Goal: Task Accomplishment & Management: Complete application form

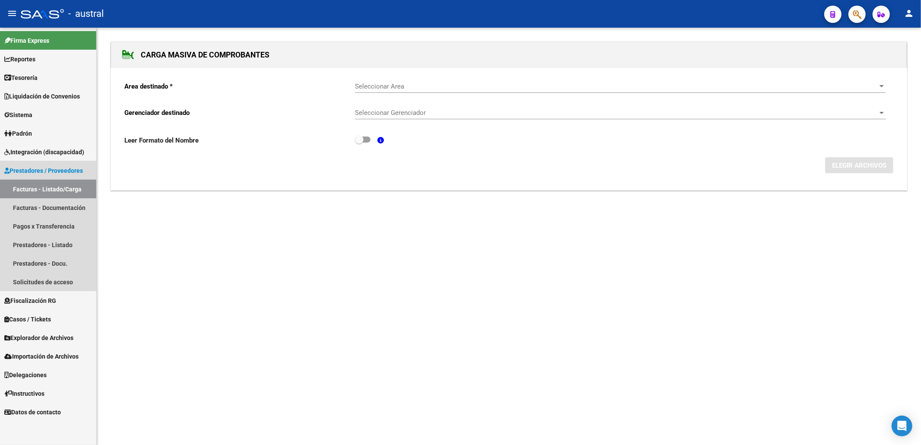
click at [25, 187] on link "Facturas - Listado/Carga" at bounding box center [48, 189] width 96 height 19
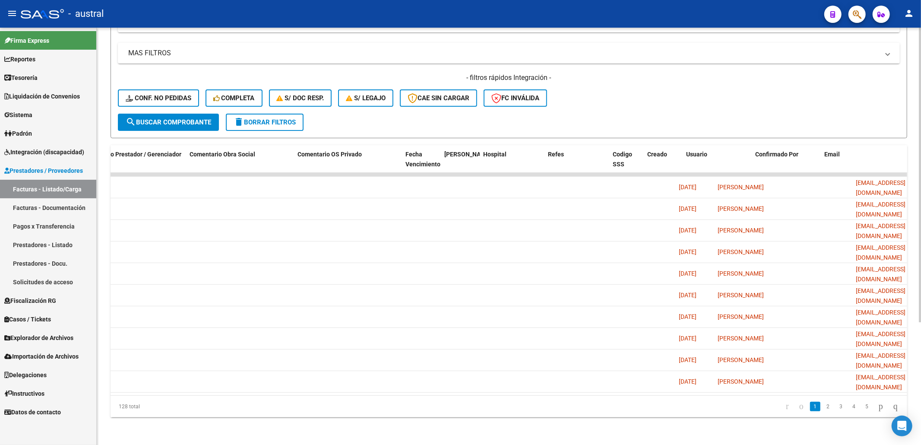
scroll to position [0, 1429]
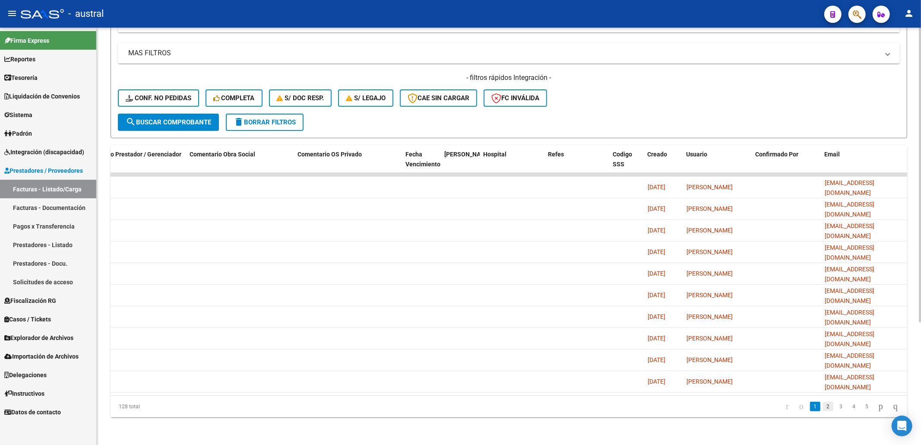
click at [823, 403] on link "2" at bounding box center [828, 406] width 10 height 9
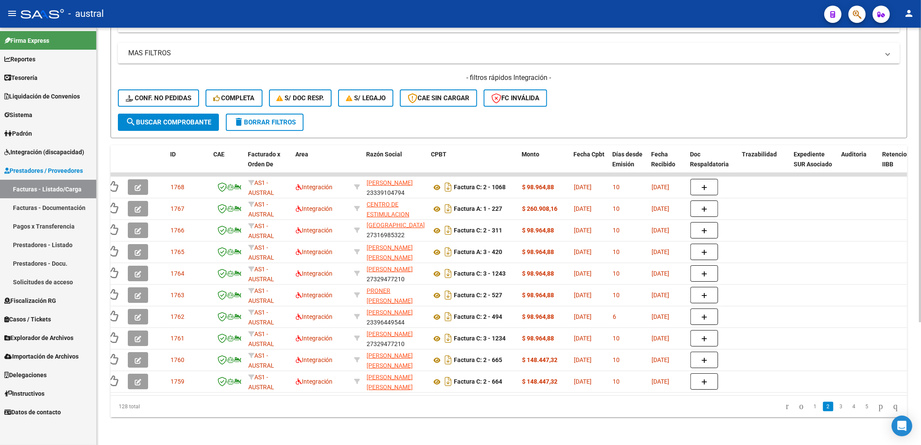
scroll to position [0, 0]
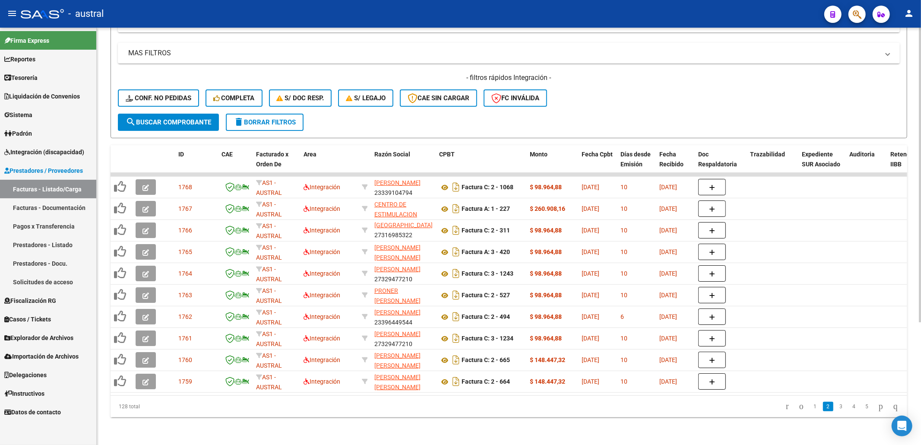
click at [108, 395] on div "Video tutorial PRESTADORES -> Listado de CPBTs Emitidos por Prestadores / Prove…" at bounding box center [509, 152] width 824 height 583
click at [633, 78] on div "- filtros rápidos Integración - Conf. no pedidas Completa S/ Doc Resp. S/ legaj…" at bounding box center [509, 93] width 782 height 41
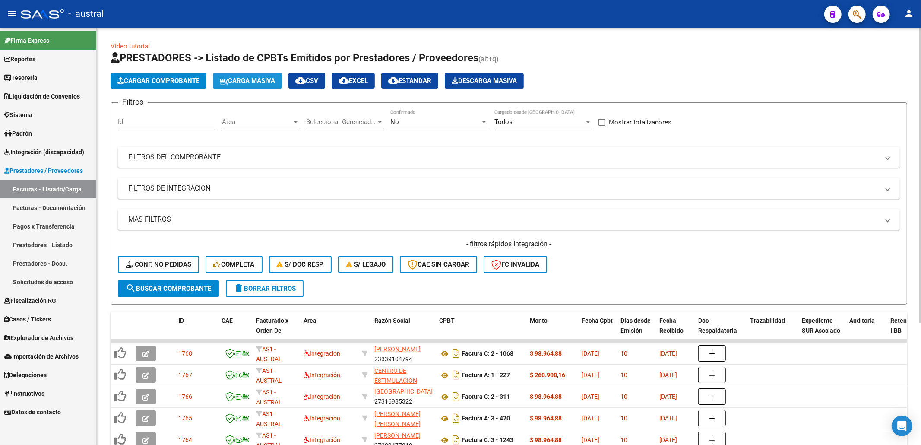
click at [240, 79] on span "Carga Masiva" at bounding box center [247, 81] width 55 height 8
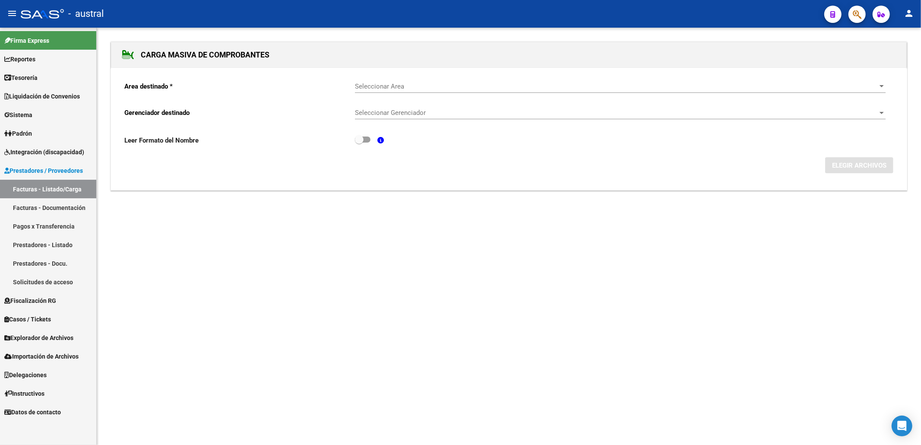
click at [375, 80] on div "Seleccionar Area Seleccionar Area" at bounding box center [620, 83] width 531 height 19
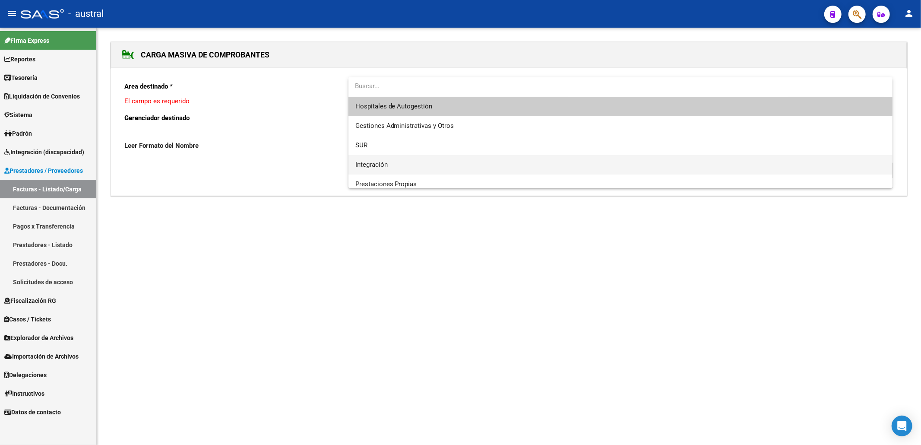
click at [401, 169] on span "Integración" at bounding box center [620, 164] width 531 height 19
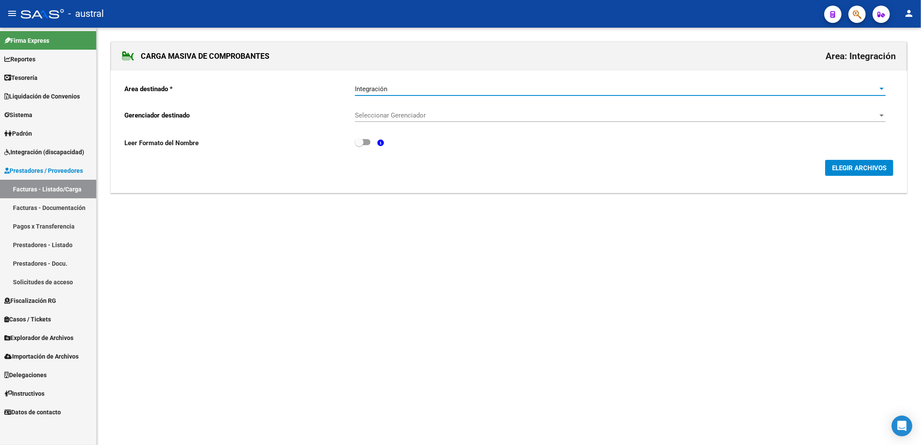
click at [422, 123] on div "Seleccionar Gerenciador Seleccionar Gerenciador" at bounding box center [620, 116] width 531 height 27
click at [427, 111] on div "Seleccionar Gerenciador Seleccionar Gerenciador" at bounding box center [620, 112] width 531 height 19
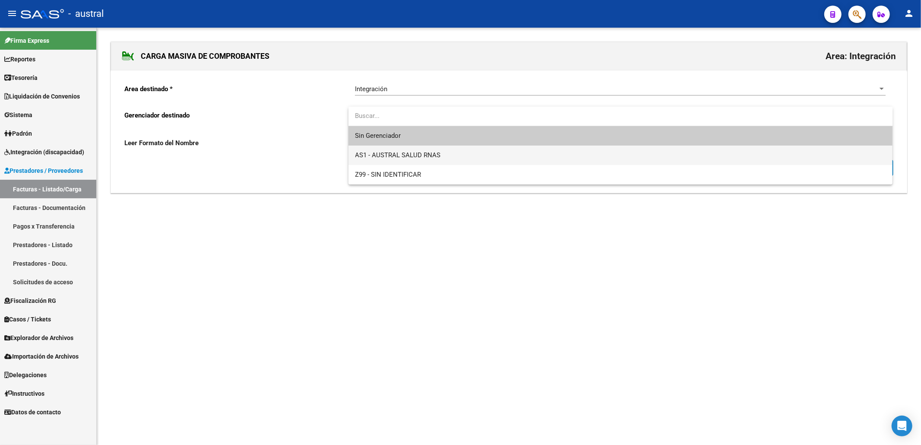
click at [405, 157] on span "AS1 - AUSTRAL SALUD RNAS" at bounding box center [397, 155] width 85 height 8
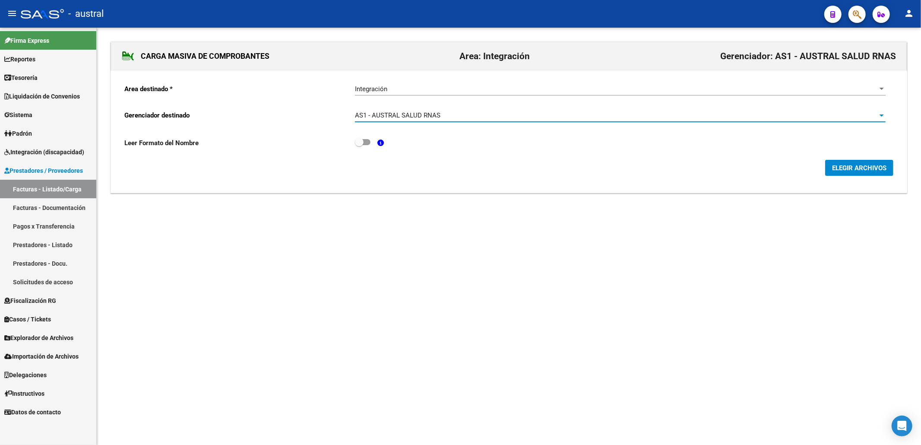
click at [841, 167] on span "ELEGIR ARCHIVOS" at bounding box center [859, 168] width 54 height 8
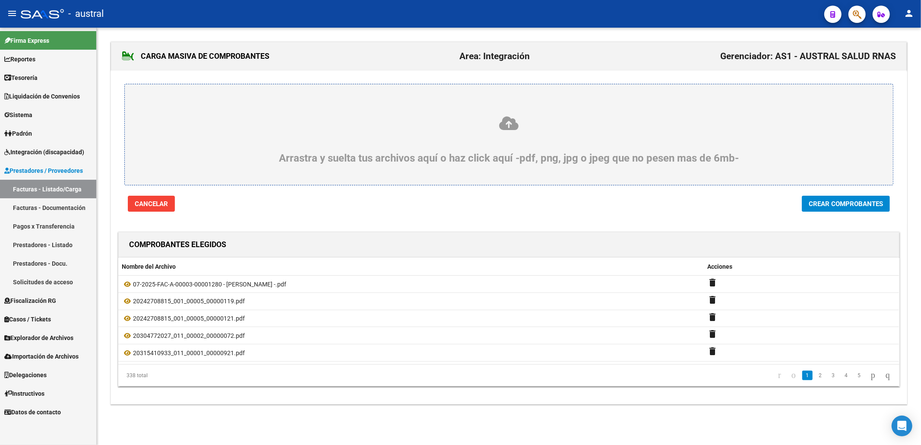
click at [500, 218] on div at bounding box center [509, 218] width 796 height 13
click at [812, 205] on span "Crear Comprobantes" at bounding box center [846, 204] width 74 height 8
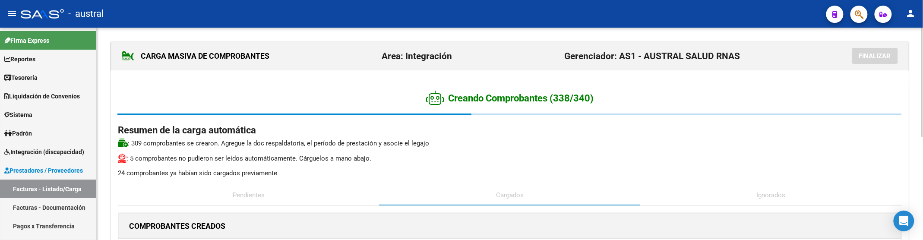
drag, startPoint x: 552, startPoint y: 100, endPoint x: 600, endPoint y: 102, distance: 48.0
click at [600, 102] on h2 "Creando Comprobantes (338/340)" at bounding box center [510, 98] width 784 height 16
click at [603, 102] on h2 "Creando Comprobantes (338/340)" at bounding box center [510, 98] width 784 height 16
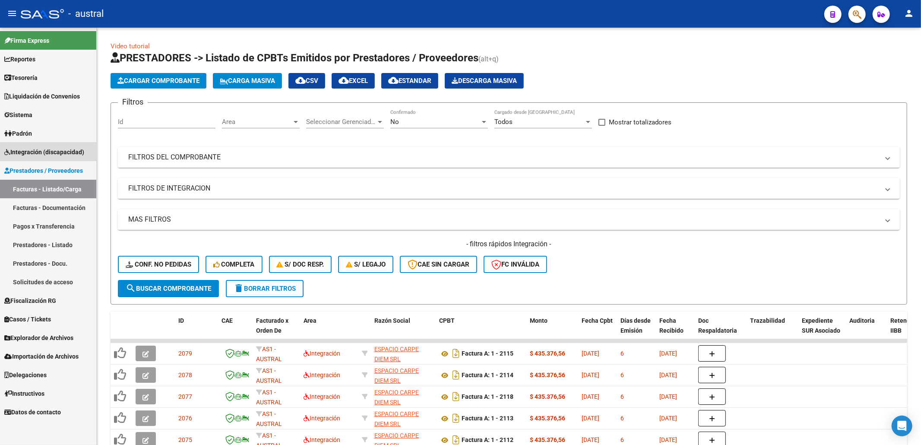
click at [50, 147] on span "Integración (discapacidad)" at bounding box center [44, 151] width 80 height 9
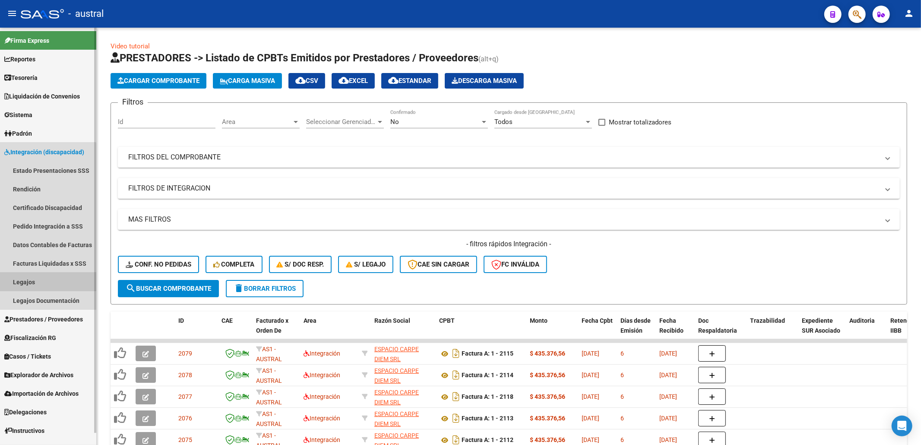
click at [36, 281] on link "Legajos" at bounding box center [48, 281] width 96 height 19
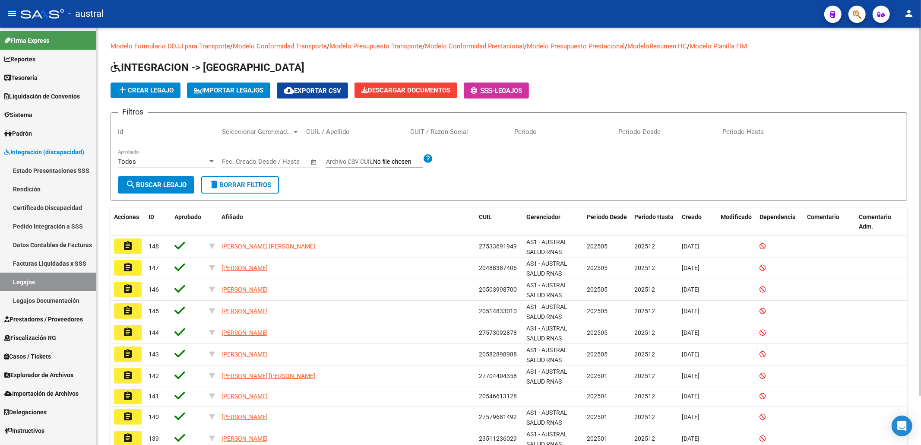
click at [363, 128] on input "CUIL / Apellido" at bounding box center [355, 132] width 98 height 8
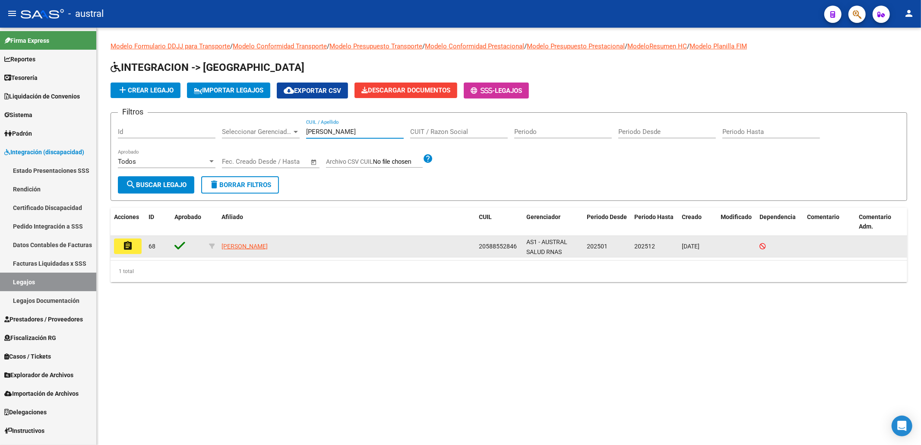
type input "meza"
click at [128, 242] on mat-icon "assignment" at bounding box center [128, 245] width 10 height 10
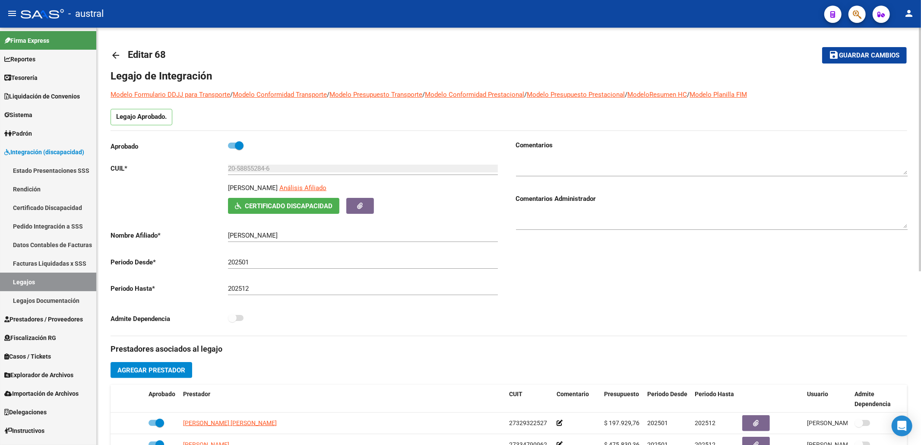
click at [116, 51] on mat-icon "arrow_back" at bounding box center [116, 55] width 10 height 10
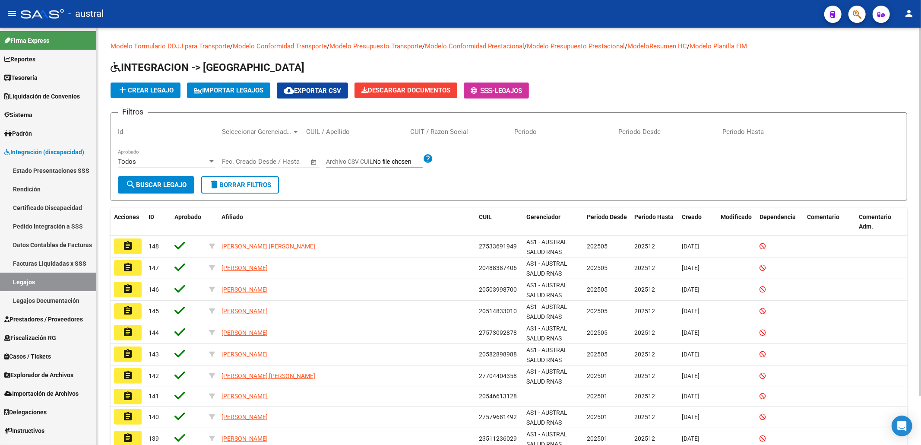
click at [362, 130] on input "CUIL / Apellido" at bounding box center [355, 132] width 98 height 8
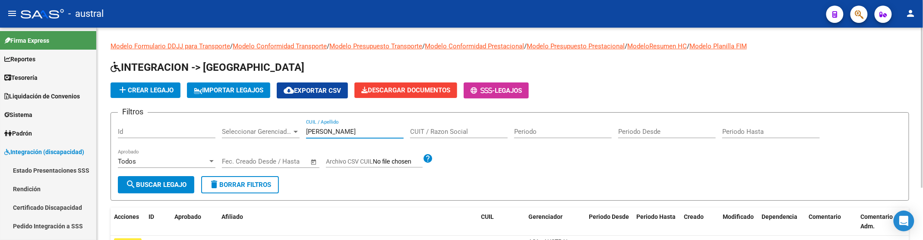
drag, startPoint x: 275, startPoint y: 121, endPoint x: 225, endPoint y: 106, distance: 52.3
click at [235, 113] on form "Filtros Id Seleccionar Gerenciador Seleccionar Gerenciador YAMIL CUIL / Apellid…" at bounding box center [510, 156] width 799 height 89
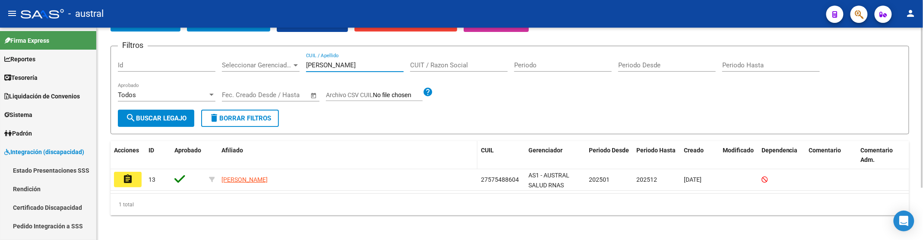
scroll to position [69, 0]
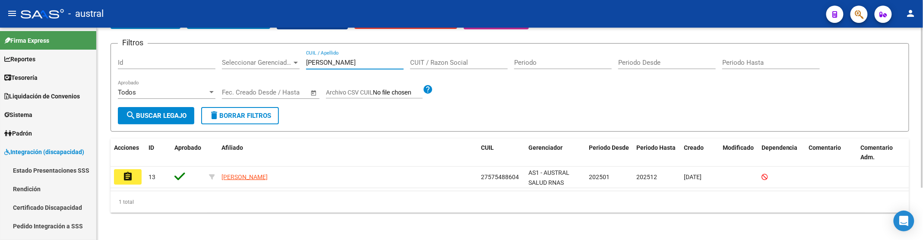
drag, startPoint x: 293, startPoint y: 59, endPoint x: 259, endPoint y: 47, distance: 35.2
click at [262, 51] on div "Filtros Id Seleccionar Gerenciador Seleccionar Gerenciador MOYA CUIL / Apellido…" at bounding box center [510, 79] width 784 height 57
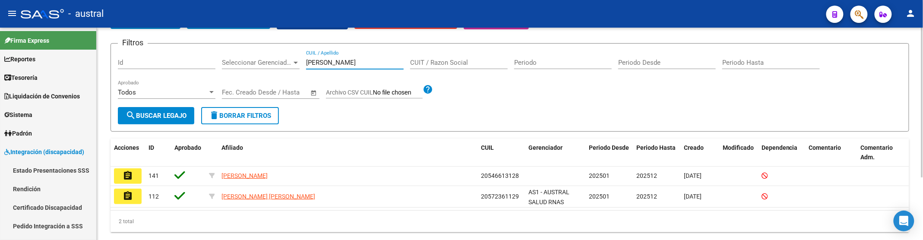
drag, startPoint x: 333, startPoint y: 64, endPoint x: 236, endPoint y: 47, distance: 99.0
click at [236, 47] on form "Filtros Id Seleccionar Gerenciador Seleccionar Gerenciador ROJAS CUIL / Apellid…" at bounding box center [510, 87] width 799 height 89
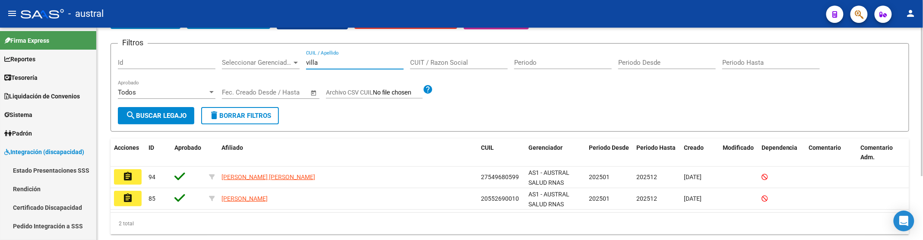
drag, startPoint x: 327, startPoint y: 61, endPoint x: 268, endPoint y: 60, distance: 59.2
click at [268, 60] on div "Filtros Id Seleccionar Gerenciador Seleccionar Gerenciador villa CUIL / Apellid…" at bounding box center [510, 79] width 784 height 57
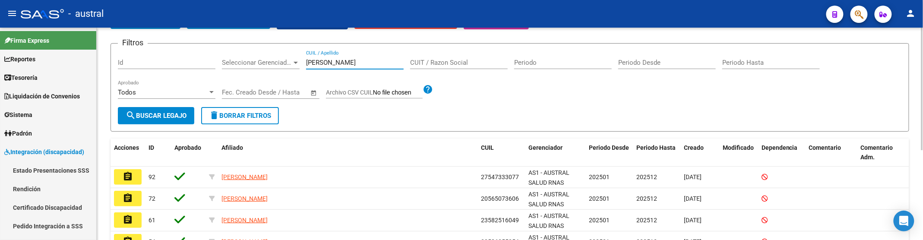
drag, startPoint x: 346, startPoint y: 58, endPoint x: 240, endPoint y: 47, distance: 106.4
click at [241, 47] on form "Filtros Id Seleccionar Gerenciador Seleccionar Gerenciador gonzalez CUIL / Apel…" at bounding box center [510, 87] width 799 height 89
click at [347, 61] on input "gonzalez" at bounding box center [355, 63] width 98 height 8
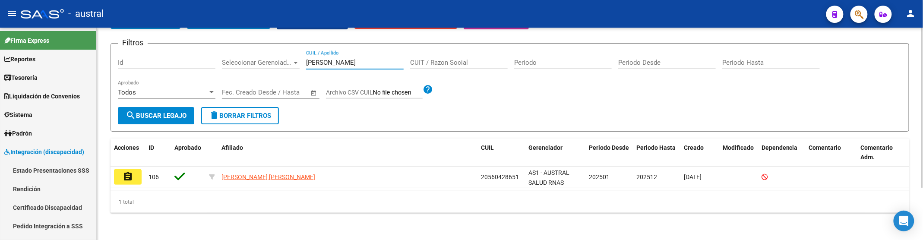
drag, startPoint x: 292, startPoint y: 60, endPoint x: 266, endPoint y: 59, distance: 25.5
click at [267, 60] on div "Filtros Id Seleccionar Gerenciador Seleccionar Gerenciador schaa CUIL / Apellid…" at bounding box center [510, 79] width 784 height 57
type input "v"
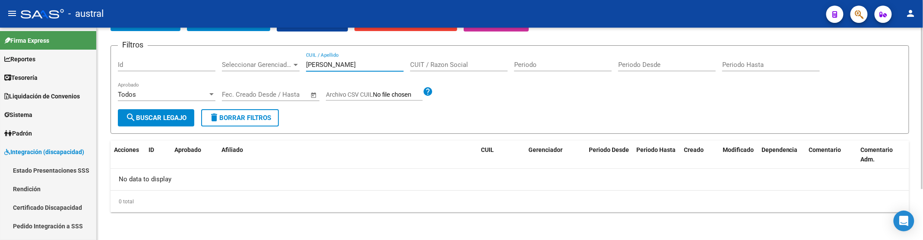
scroll to position [66, 0]
drag, startPoint x: 358, startPoint y: 66, endPoint x: 266, endPoint y: 54, distance: 93.1
click at [268, 57] on div "Filtros Id Seleccionar Gerenciador Seleccionar Gerenciador binn CUIL / Apellido…" at bounding box center [510, 81] width 784 height 57
drag, startPoint x: 338, startPoint y: 64, endPoint x: 215, endPoint y: 47, distance: 123.9
click at [218, 47] on form "Filtros Id Seleccionar Gerenciador Seleccionar Gerenciador racigh CUIL / Apelli…" at bounding box center [510, 90] width 799 height 89
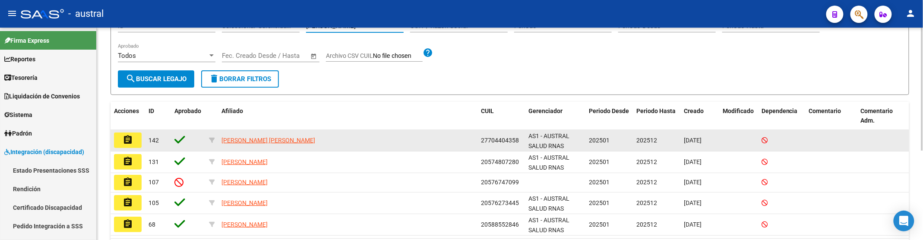
scroll to position [127, 0]
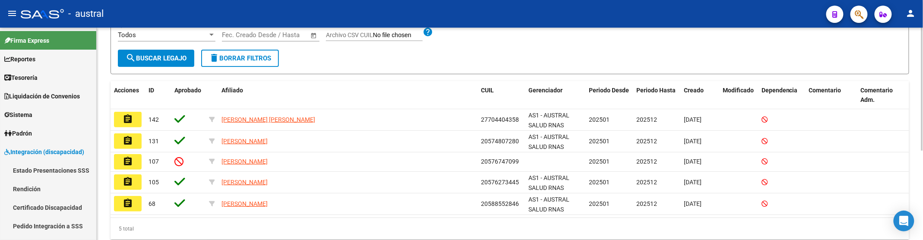
click at [462, 55] on form "Filtros Id Seleccionar Gerenciador Seleccionar Gerenciador mateo CUIL / Apellid…" at bounding box center [510, 30] width 799 height 89
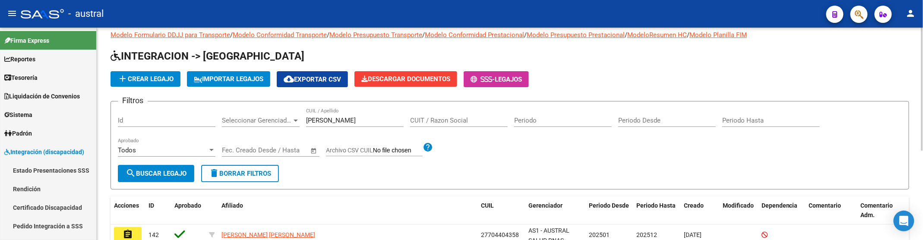
scroll to position [0, 0]
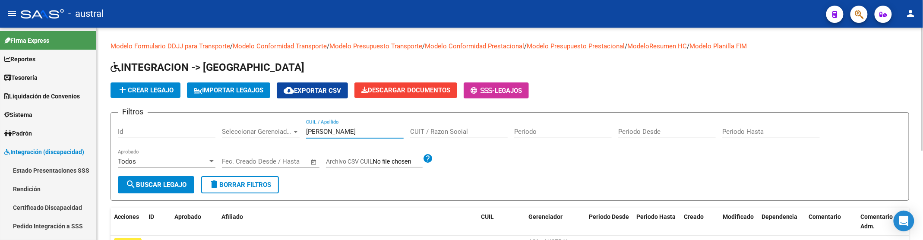
drag, startPoint x: 330, startPoint y: 135, endPoint x: 278, endPoint y: 124, distance: 52.5
click at [280, 125] on div "Filtros Id Seleccionar Gerenciador Seleccionar Gerenciador mateo CUIL / Apellid…" at bounding box center [510, 148] width 784 height 57
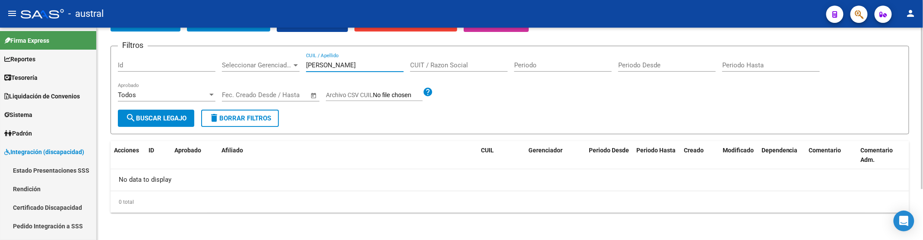
drag, startPoint x: 303, startPoint y: 66, endPoint x: 284, endPoint y: 59, distance: 20.1
click at [284, 59] on div "Filtros Id Seleccionar Gerenciador Seleccionar Gerenciador maciel CUIL / Apelli…" at bounding box center [510, 81] width 784 height 57
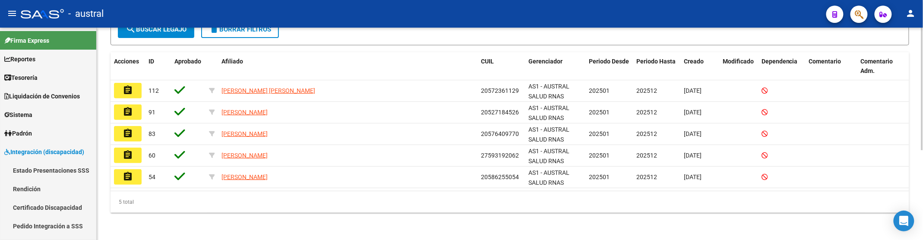
scroll to position [0, 0]
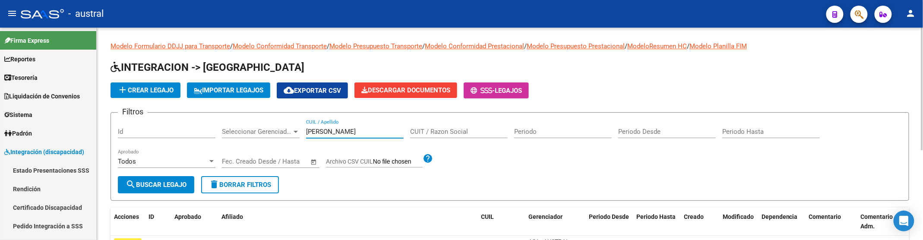
drag, startPoint x: 356, startPoint y: 131, endPoint x: 241, endPoint y: 101, distance: 119.2
click at [240, 117] on form "Filtros Id Seleccionar Gerenciador Seleccionar Gerenciador rodriguez CUIL / Ape…" at bounding box center [510, 156] width 799 height 89
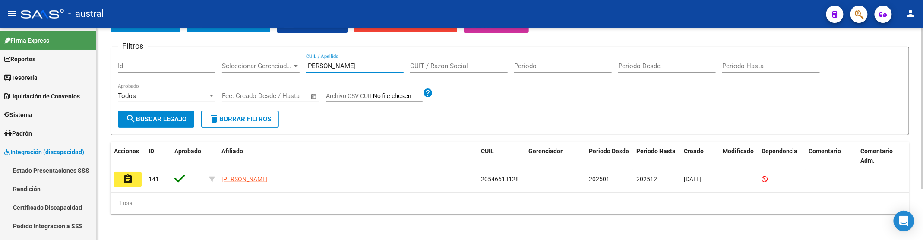
scroll to position [67, 0]
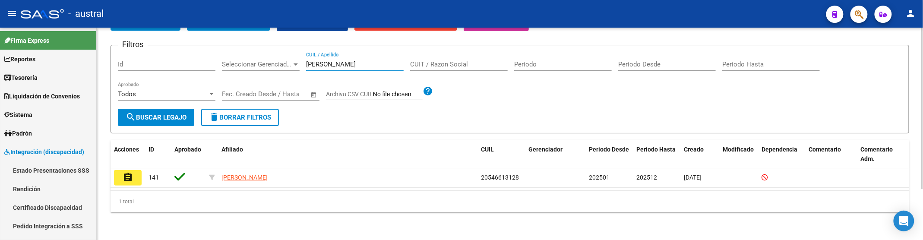
drag, startPoint x: 345, startPoint y: 66, endPoint x: 183, endPoint y: 38, distance: 164.7
click at [183, 38] on app-list-header "INTEGRACION -> Legajos add Crear Legajo IMPORTAR LEGAJOS cloud_download Exporta…" at bounding box center [510, 63] width 799 height 140
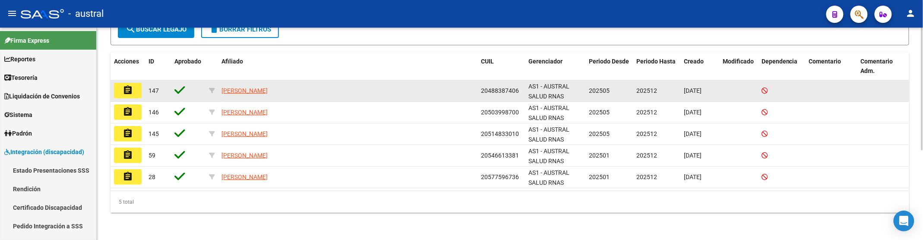
scroll to position [40, 0]
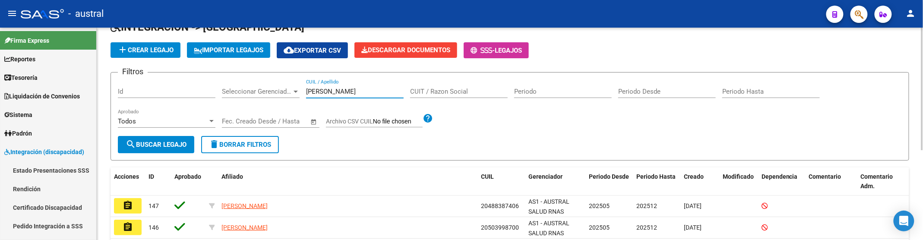
drag, startPoint x: 329, startPoint y: 94, endPoint x: 245, endPoint y: 84, distance: 84.4
click at [246, 84] on div "Filtros Id Seleccionar Gerenciador Seleccionar Gerenciador mora CUIL / Apellido…" at bounding box center [510, 107] width 784 height 57
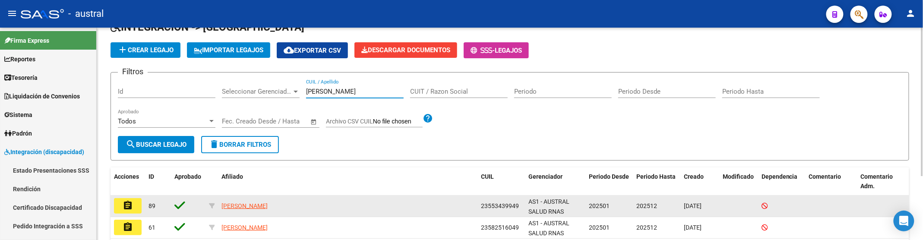
scroll to position [91, 0]
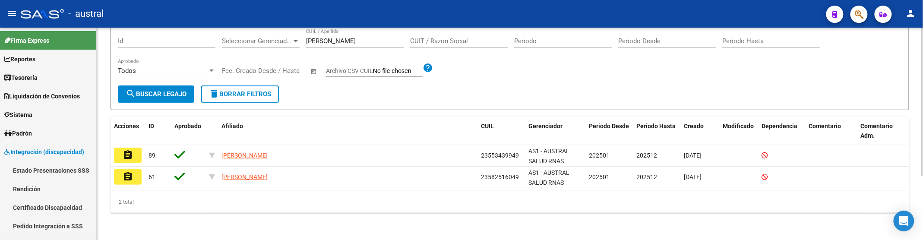
click at [251, 38] on div "Filtros Id Seleccionar Gerenciador Seleccionar Gerenciador milo CUIL / Apellido…" at bounding box center [510, 57] width 784 height 57
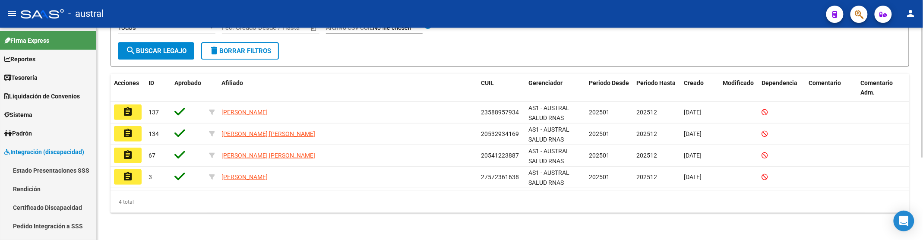
scroll to position [19, 0]
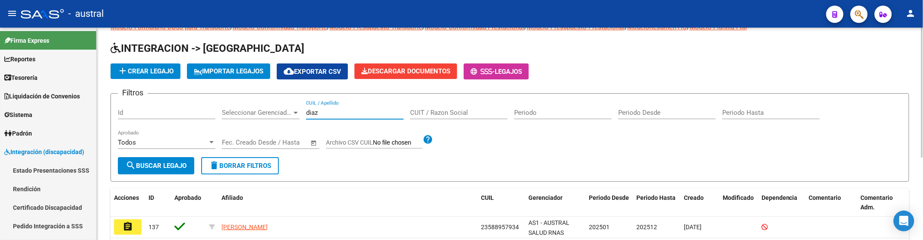
drag, startPoint x: 316, startPoint y: 111, endPoint x: 264, endPoint y: 99, distance: 53.4
click at [269, 103] on div "Filtros Id Seleccionar Gerenciador Seleccionar Gerenciador diaz CUIL / Apellido…" at bounding box center [510, 129] width 784 height 57
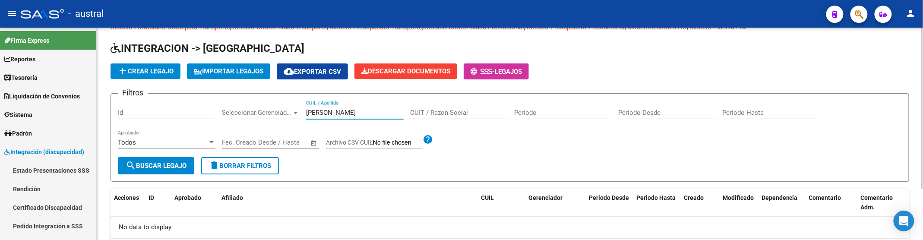
scroll to position [66, 0]
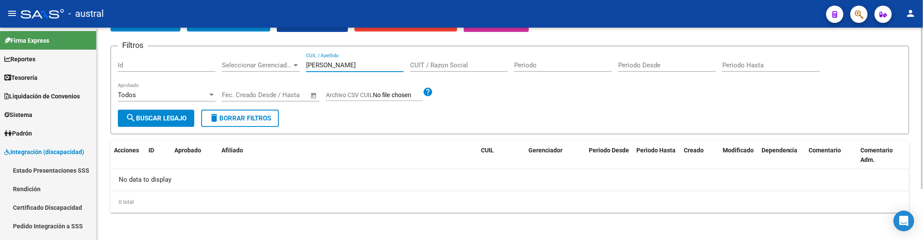
type input "[PERSON_NAME]"
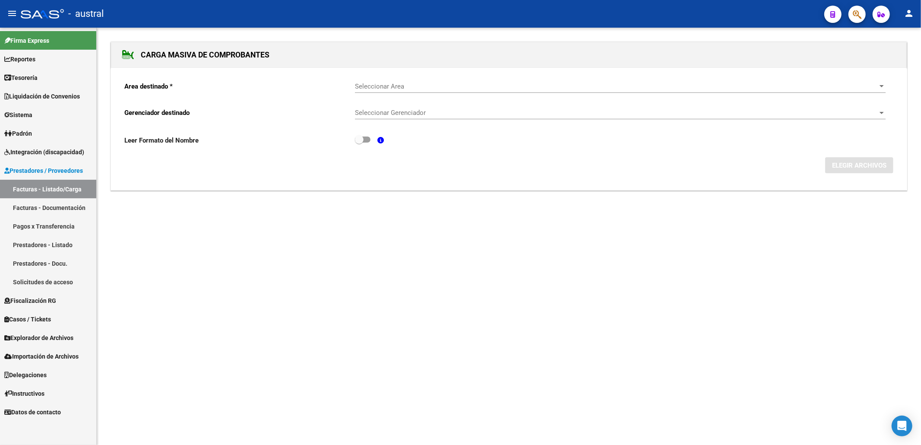
click at [49, 187] on link "Facturas - Listado/Carga" at bounding box center [48, 189] width 96 height 19
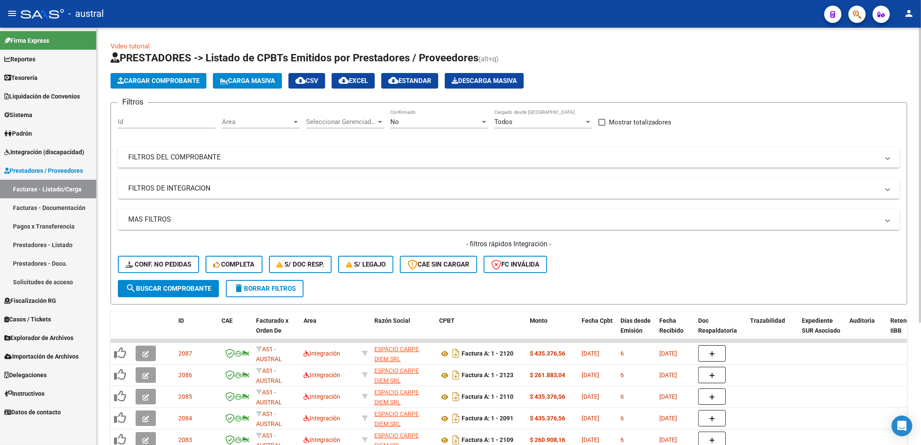
click at [262, 82] on span "Carga Masiva" at bounding box center [247, 81] width 55 height 8
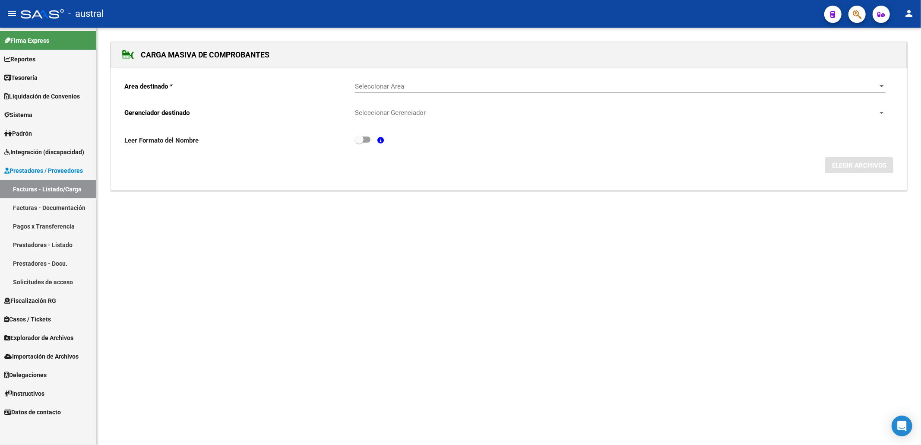
click at [418, 85] on span "Seleccionar Area" at bounding box center [616, 86] width 523 height 8
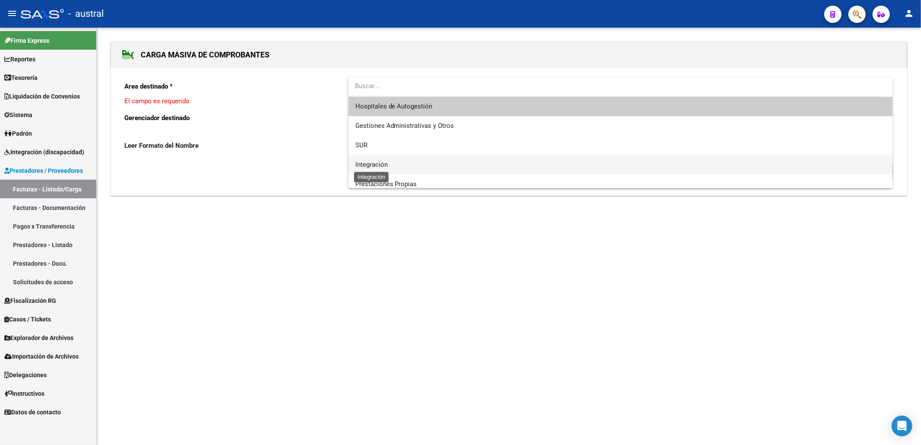
click at [387, 163] on span "Integración" at bounding box center [371, 165] width 32 height 8
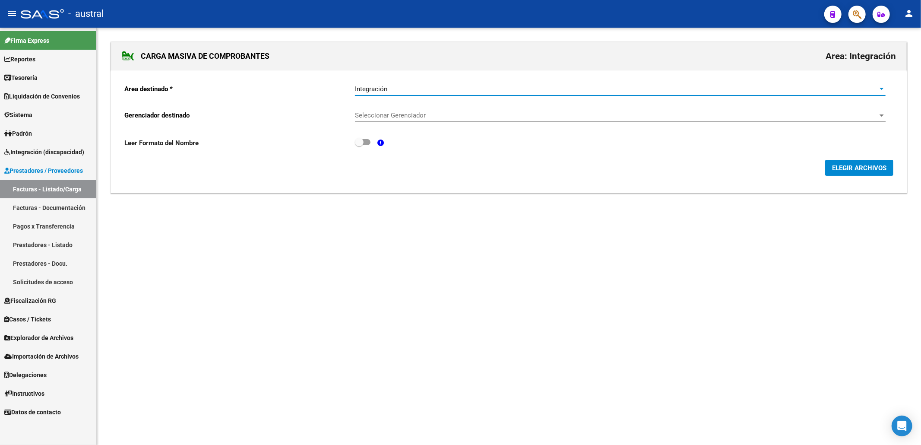
click at [389, 118] on span "Seleccionar Gerenciador" at bounding box center [616, 115] width 523 height 8
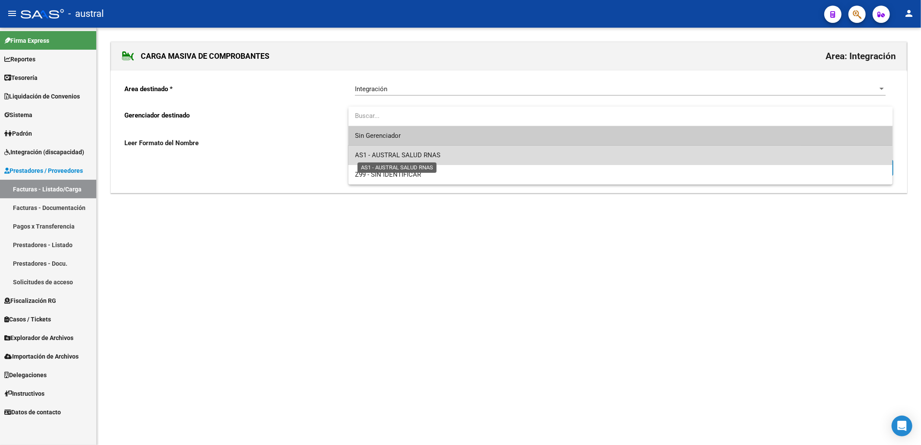
click at [408, 156] on span "AS1 - AUSTRAL SALUD RNAS" at bounding box center [397, 155] width 85 height 8
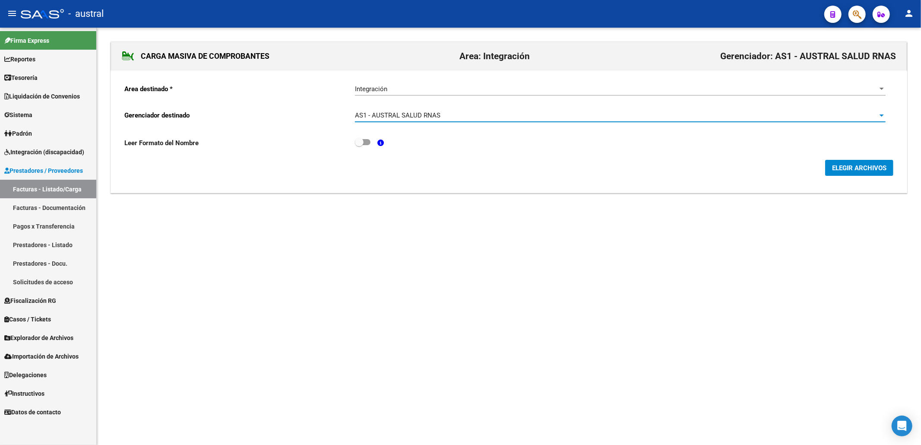
click at [861, 171] on span "ELEGIR ARCHIVOS" at bounding box center [859, 168] width 54 height 8
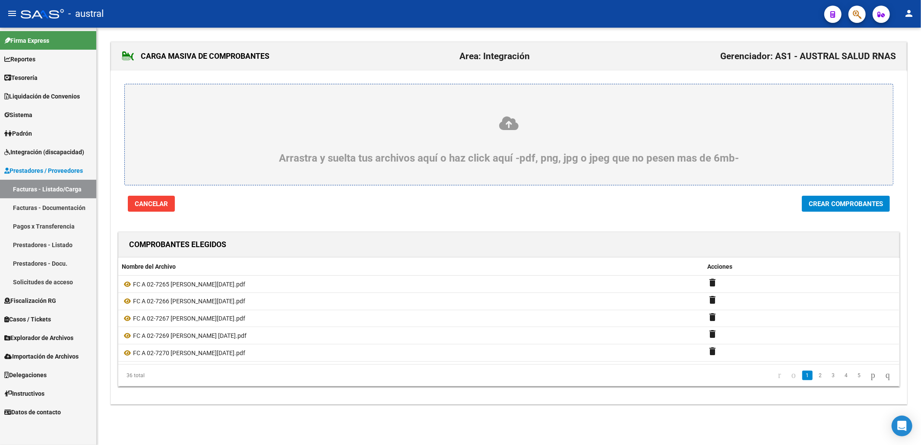
click at [844, 207] on span "Crear Comprobantes" at bounding box center [846, 204] width 74 height 8
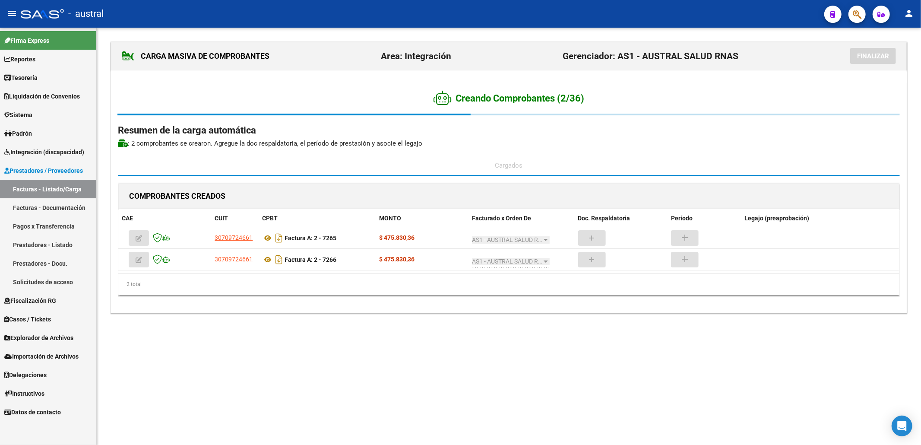
click at [297, 400] on mat-sidenav-content "CARGA MASIVA DE COMPROBANTES Area: Integración Gerenciador: AS1 - AUSTRAL SALUD…" at bounding box center [509, 236] width 824 height 417
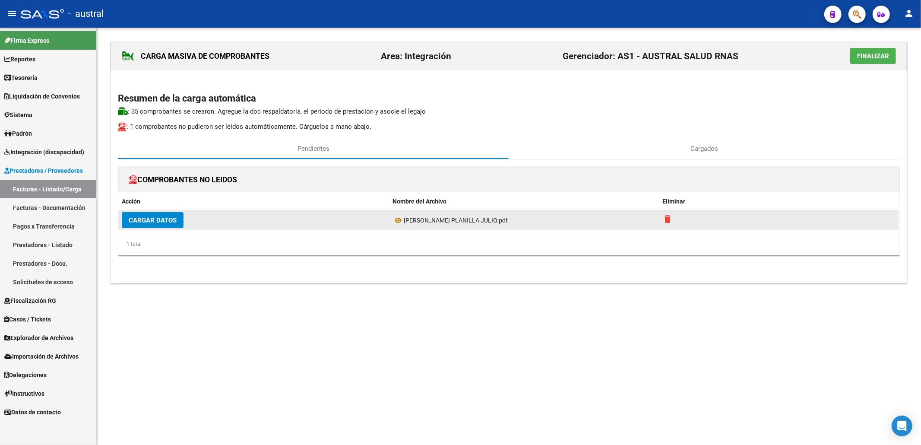
click at [667, 218] on mat-icon "delete" at bounding box center [668, 219] width 10 height 10
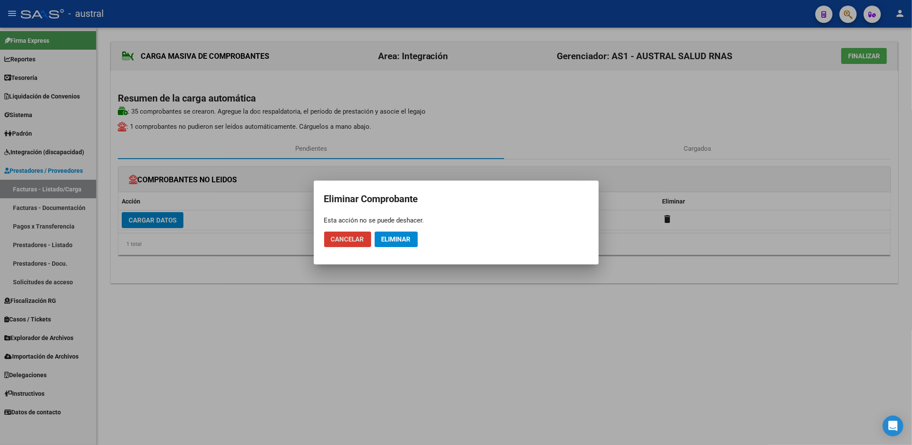
click at [408, 242] on span "Eliminar" at bounding box center [396, 239] width 29 height 8
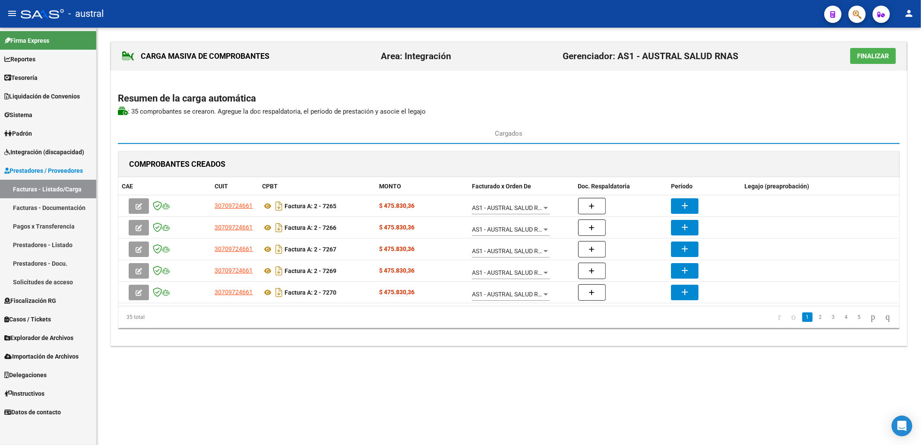
click at [885, 58] on span "Finalizar" at bounding box center [873, 56] width 32 height 8
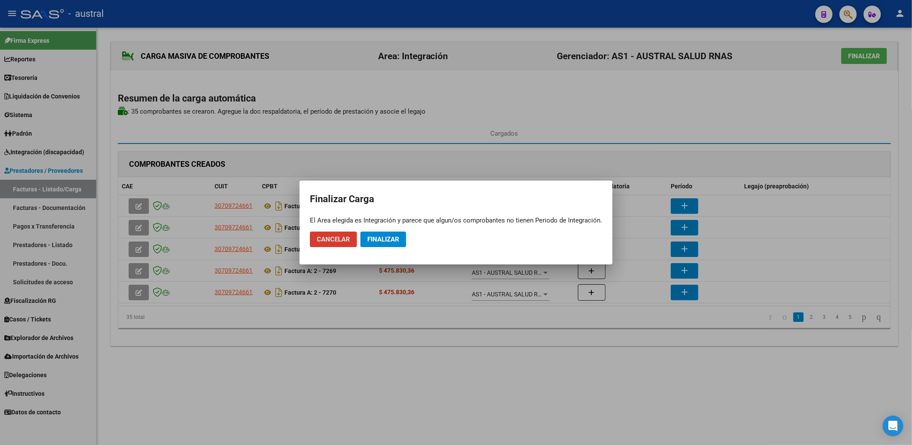
click at [391, 247] on button "Finalizar" at bounding box center [384, 239] width 46 height 16
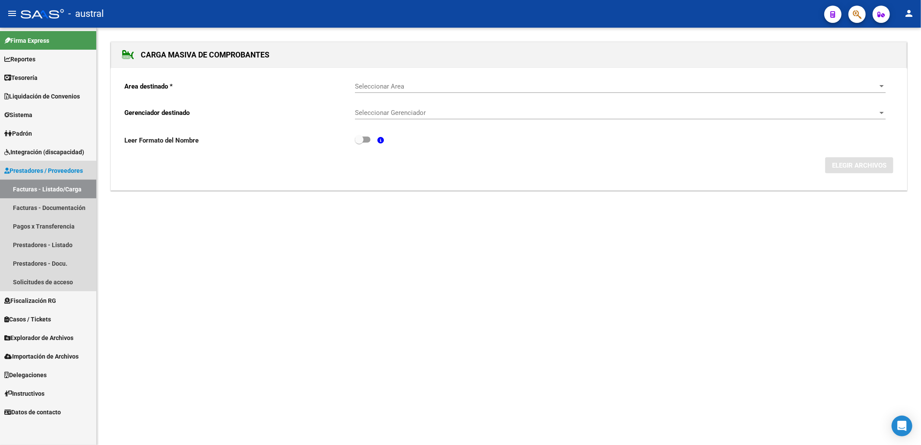
click at [66, 192] on link "Facturas - Listado/Carga" at bounding box center [48, 189] width 96 height 19
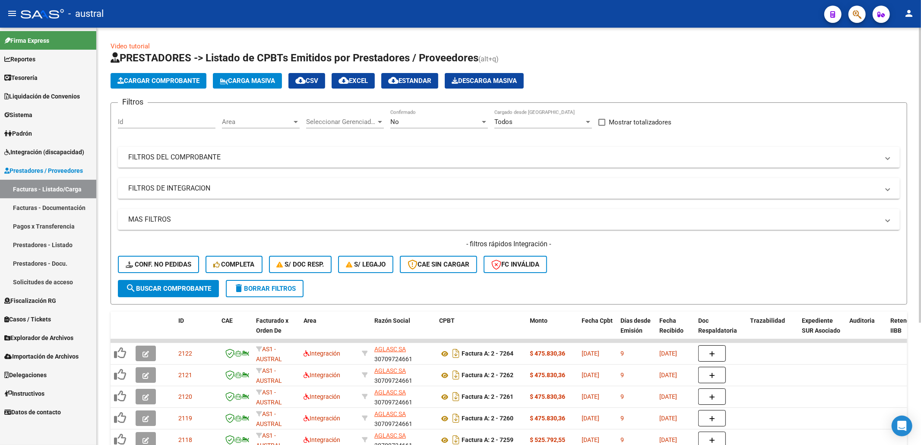
click at [266, 85] on button "Carga Masiva" at bounding box center [247, 81] width 69 height 16
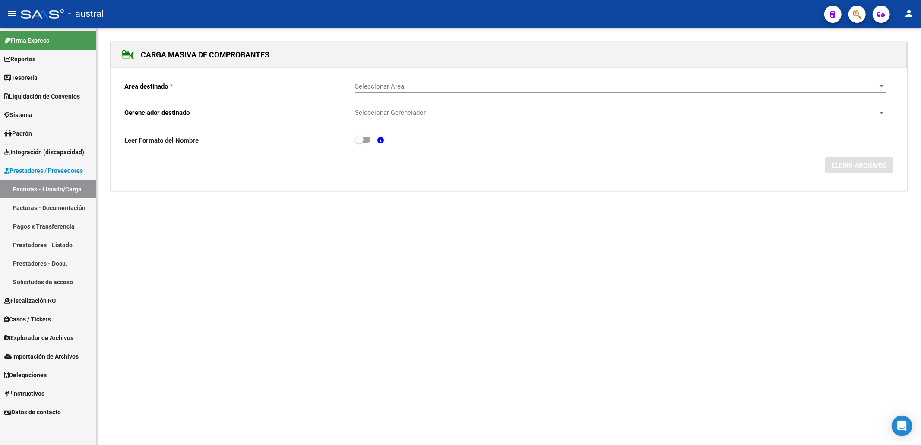
click at [456, 90] on span "Seleccionar Area" at bounding box center [616, 86] width 523 height 8
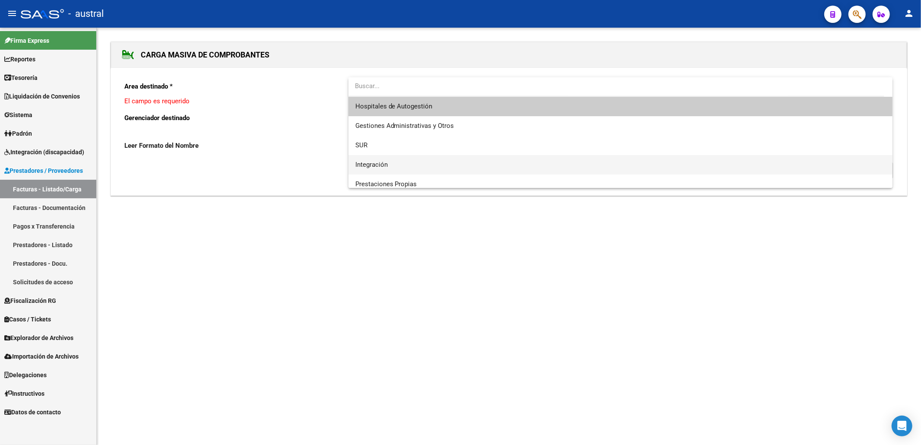
click at [410, 161] on span "Integración" at bounding box center [620, 164] width 531 height 19
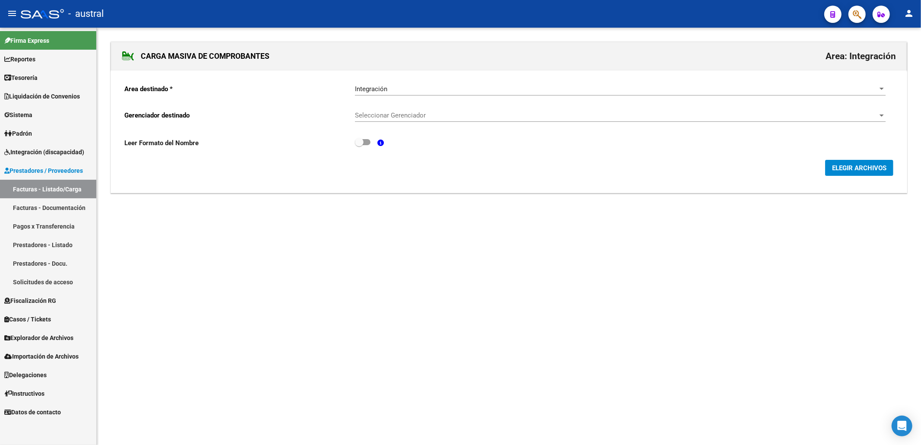
click at [408, 107] on div "Seleccionar Gerenciador Seleccionar Gerenciador" at bounding box center [620, 112] width 531 height 19
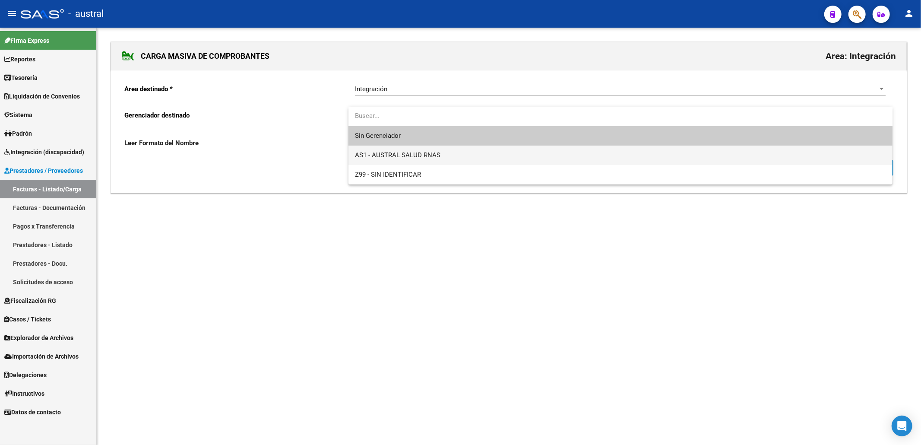
click at [446, 155] on span "AS1 - AUSTRAL SALUD RNAS" at bounding box center [620, 155] width 531 height 19
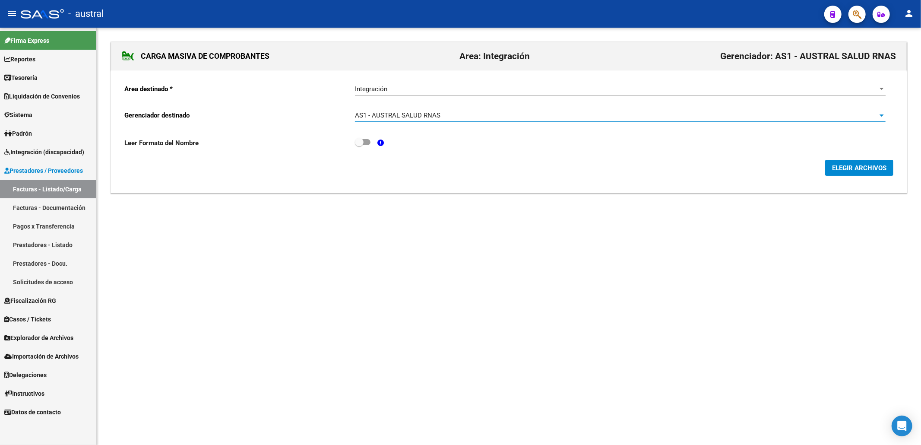
click at [841, 175] on div "Area destinado * Integración Seleccionar Area Gerenciador destinado AS1 - AUSTR…" at bounding box center [509, 131] width 796 height 123
click at [841, 171] on span "ELEGIR ARCHIVOS" at bounding box center [859, 168] width 54 height 8
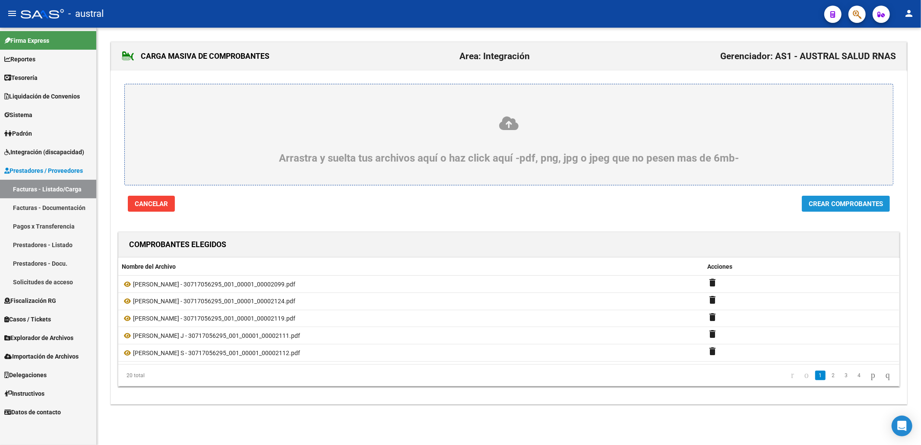
click at [842, 202] on span "Crear Comprobantes" at bounding box center [846, 204] width 74 height 8
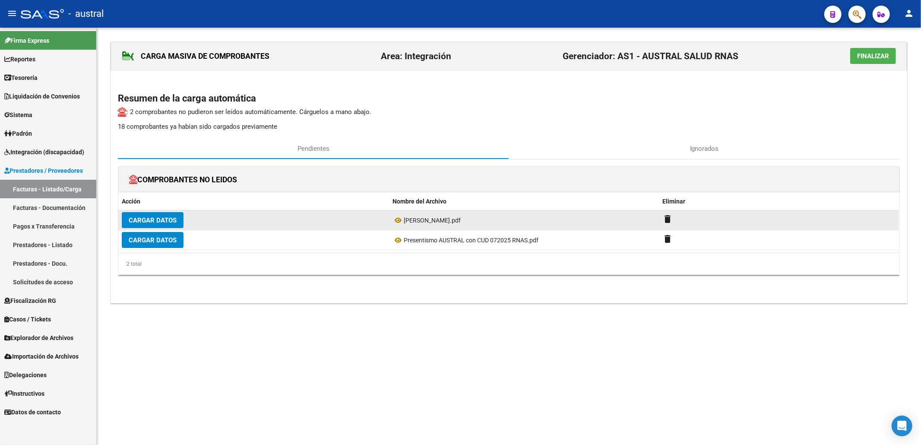
click at [448, 225] on div "MORALES JUAN JULIO.pdf" at bounding box center [523, 220] width 263 height 10
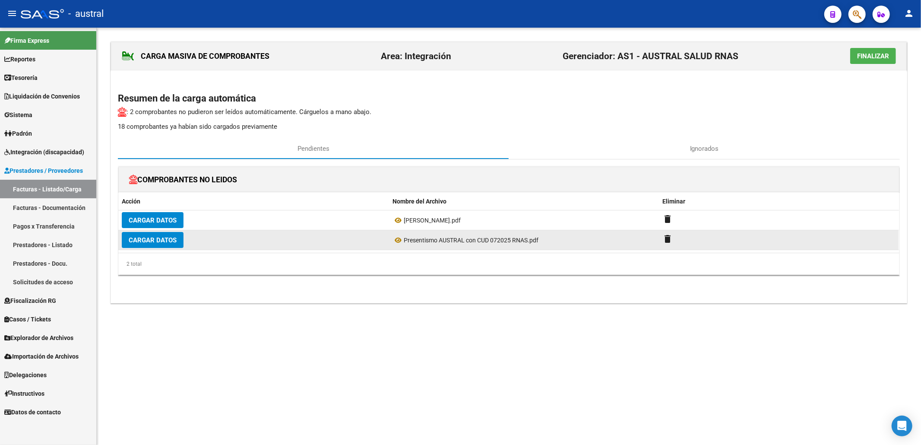
click at [465, 240] on span "Presentismo AUSTRAL con CUD 072025 RNAS.pdf" at bounding box center [471, 240] width 135 height 7
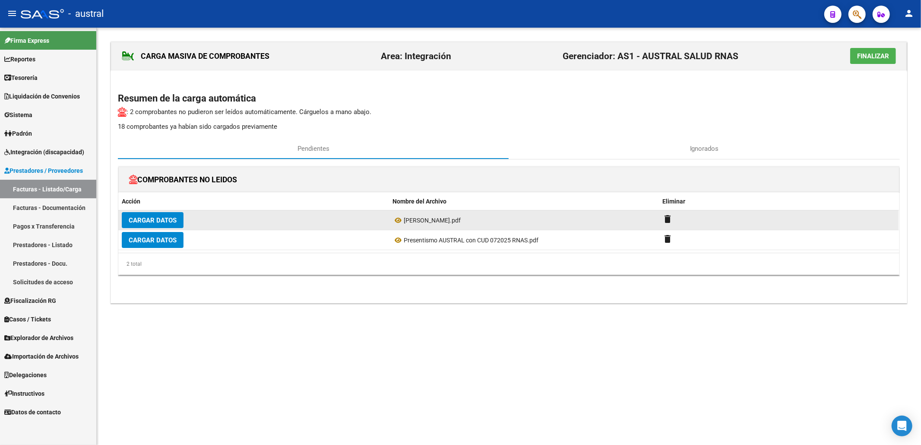
click at [440, 224] on span "MORALES JUAN JULIO.pdf" at bounding box center [432, 220] width 57 height 7
click at [393, 218] on icon at bounding box center [397, 220] width 11 height 10
click at [665, 213] on datatable-body-cell "delete" at bounding box center [779, 219] width 240 height 19
click at [667, 220] on mat-icon "delete" at bounding box center [668, 219] width 10 height 10
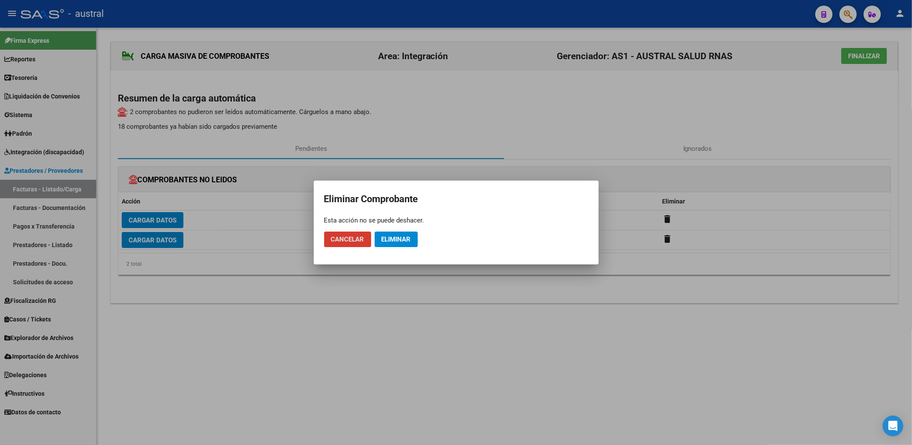
click at [404, 236] on span "Eliminar" at bounding box center [396, 239] width 29 height 8
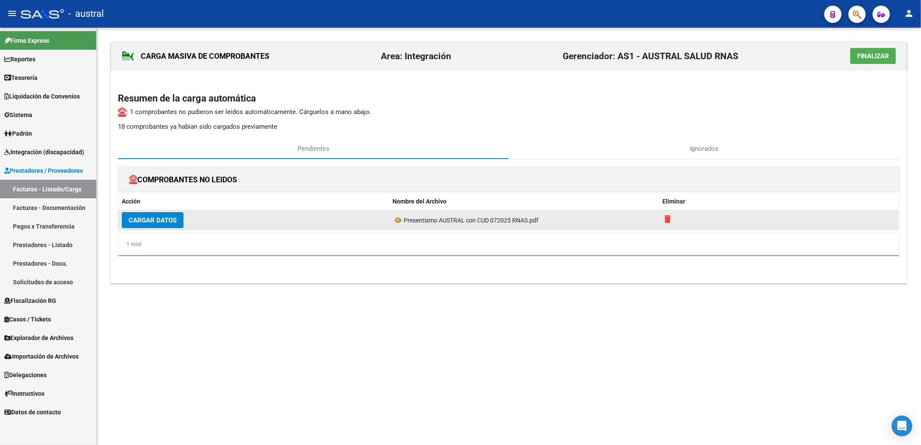
click at [667, 218] on mat-icon "delete" at bounding box center [668, 219] width 10 height 10
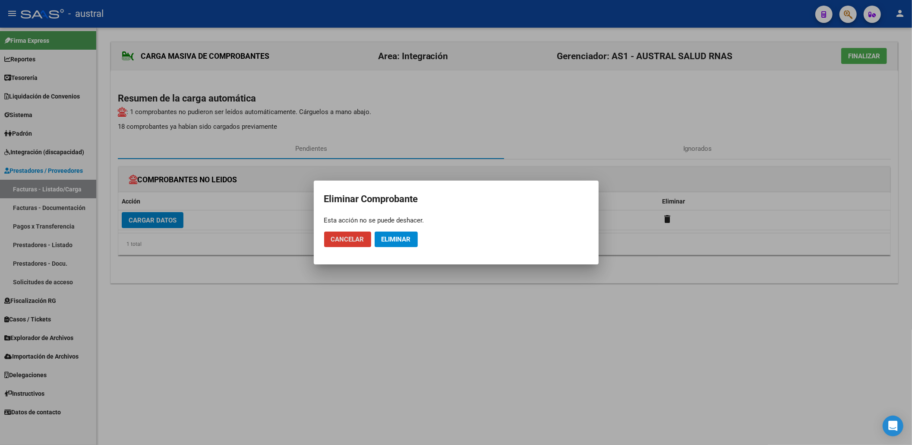
click at [406, 234] on button "Eliminar" at bounding box center [396, 239] width 43 height 16
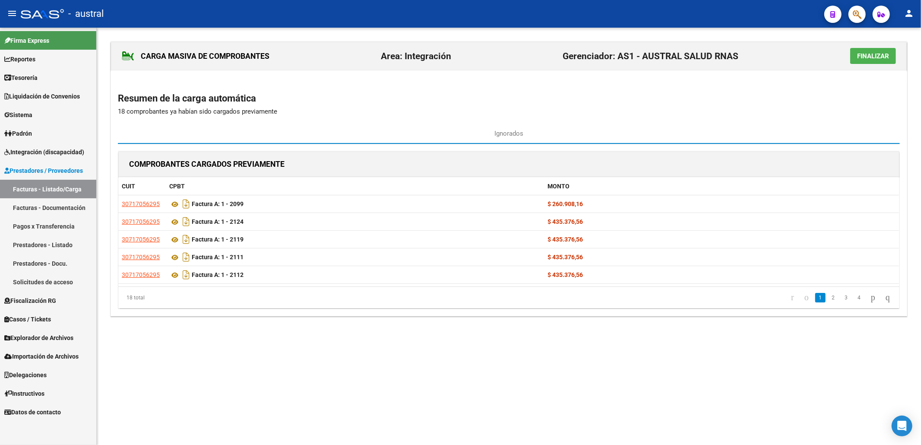
click at [857, 57] on span "Finalizar" at bounding box center [873, 56] width 32 height 8
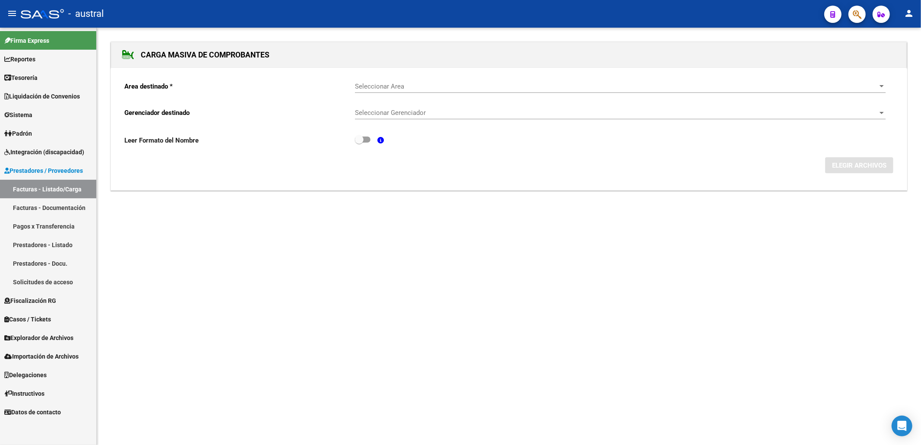
click at [395, 85] on span "Seleccionar Area" at bounding box center [616, 86] width 523 height 8
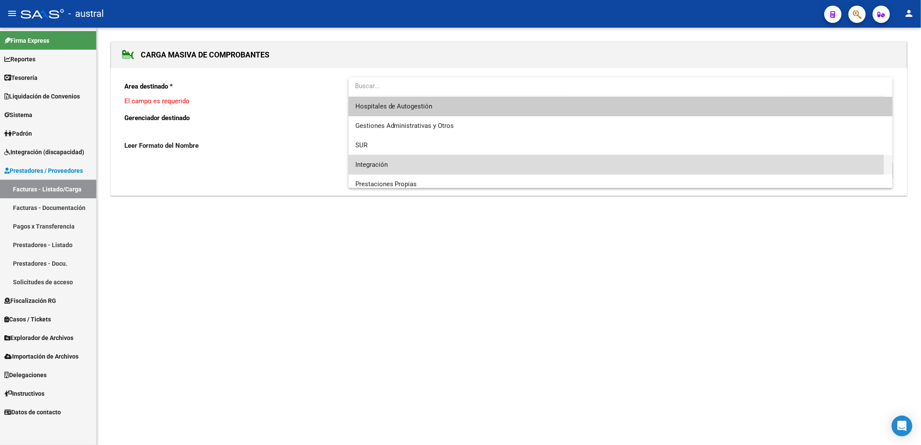
click at [396, 163] on span "Integración" at bounding box center [620, 164] width 531 height 19
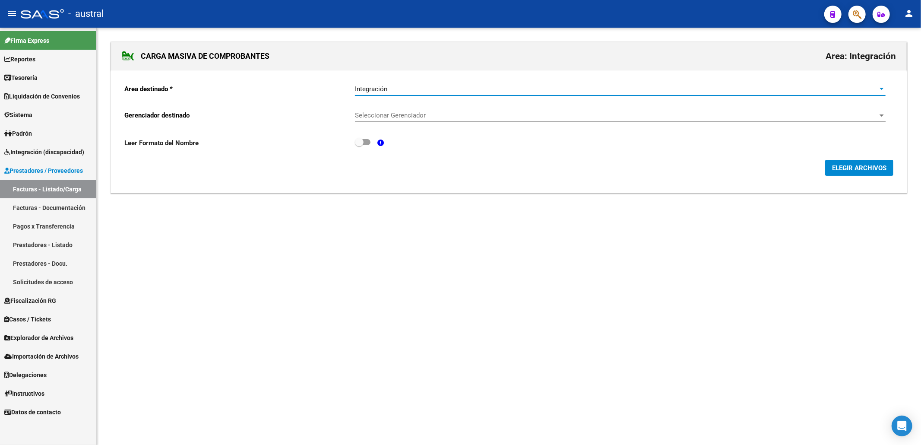
click at [413, 121] on div "Seleccionar Gerenciador Seleccionar Gerenciador" at bounding box center [620, 112] width 531 height 19
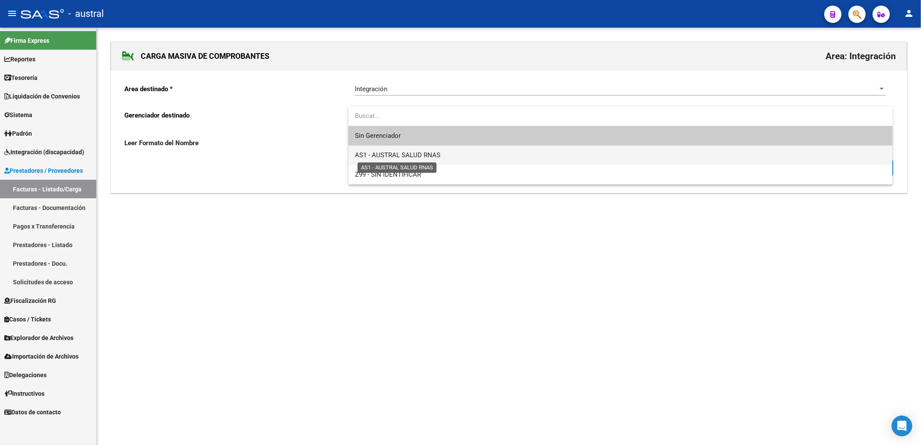
click at [422, 156] on span "AS1 - AUSTRAL SALUD RNAS" at bounding box center [397, 155] width 85 height 8
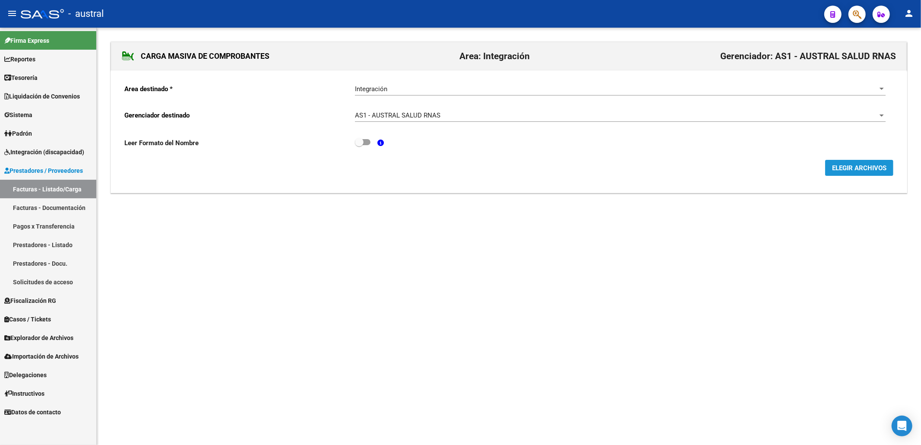
click at [859, 168] on span "ELEGIR ARCHIVOS" at bounding box center [859, 168] width 54 height 8
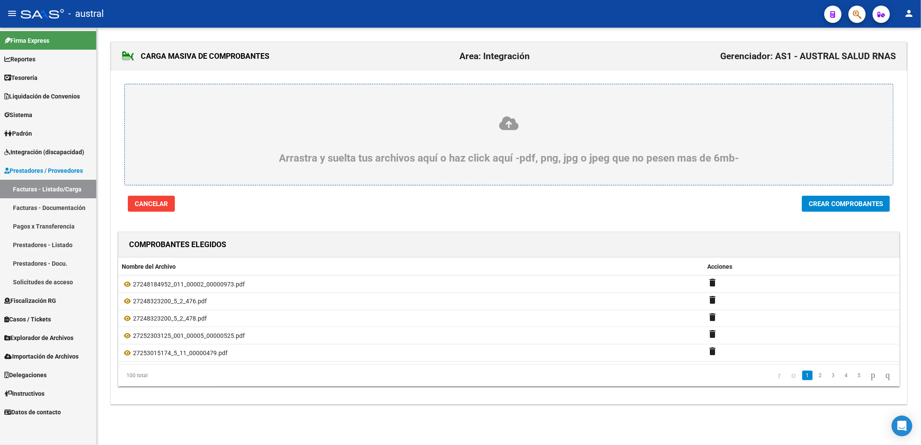
click at [856, 201] on span "Crear Comprobantes" at bounding box center [846, 204] width 74 height 8
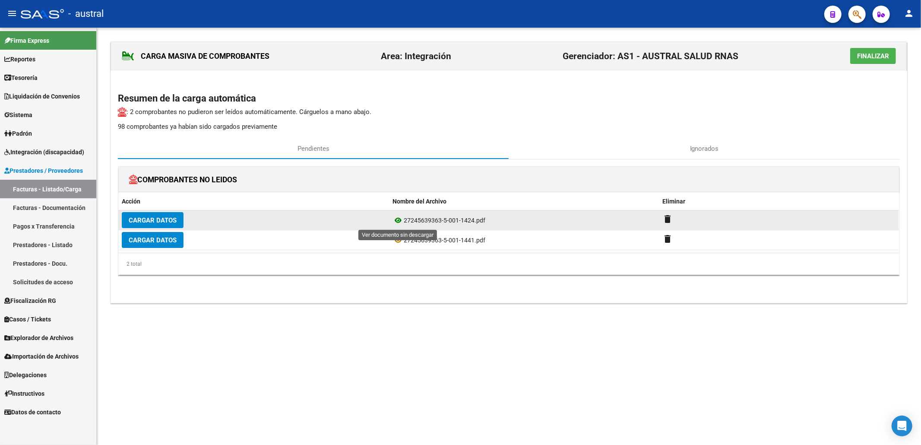
click at [398, 217] on icon at bounding box center [397, 220] width 11 height 10
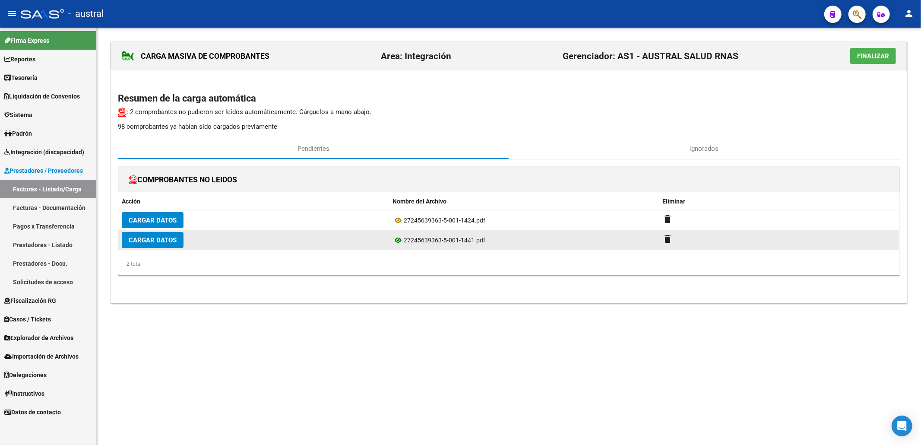
click at [398, 238] on icon at bounding box center [397, 240] width 11 height 10
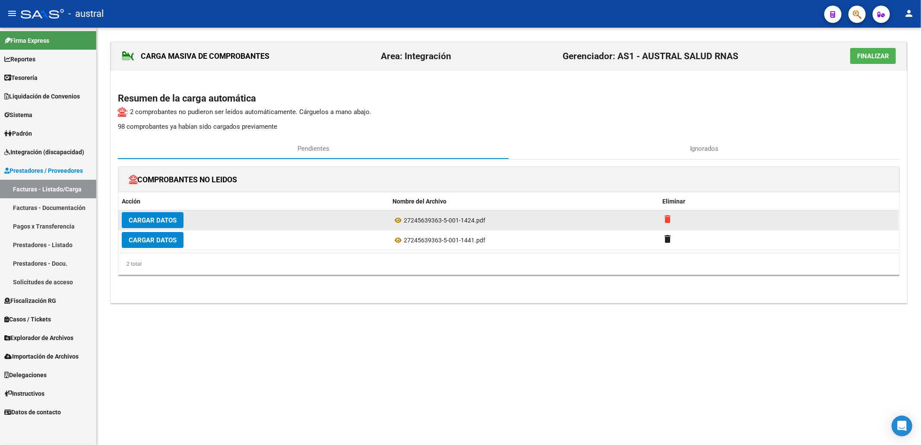
click at [667, 218] on mat-icon "delete" at bounding box center [668, 219] width 10 height 10
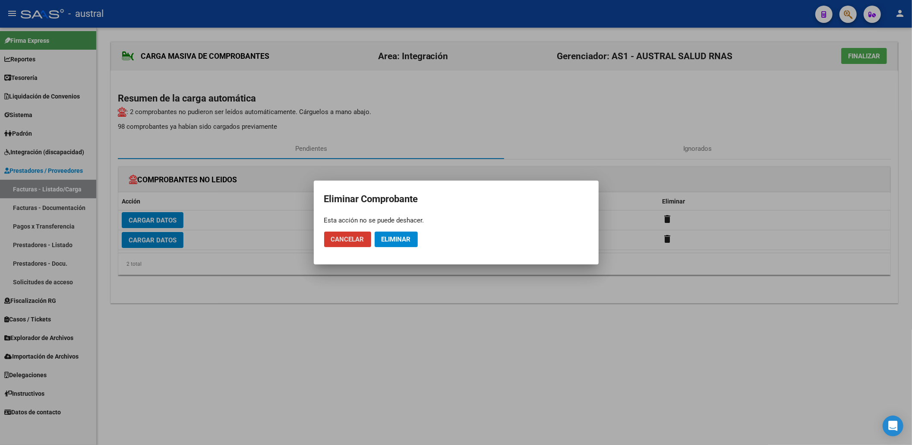
click at [403, 241] on span "Eliminar" at bounding box center [396, 239] width 29 height 8
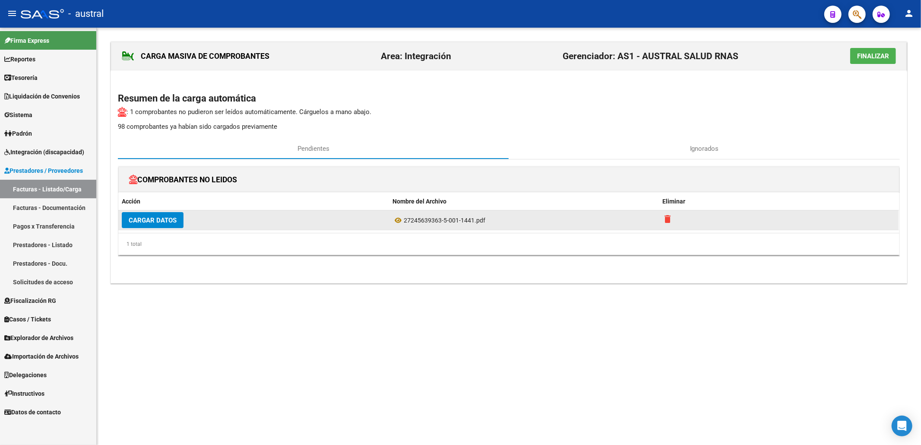
click at [671, 223] on mat-icon "delete" at bounding box center [668, 219] width 10 height 10
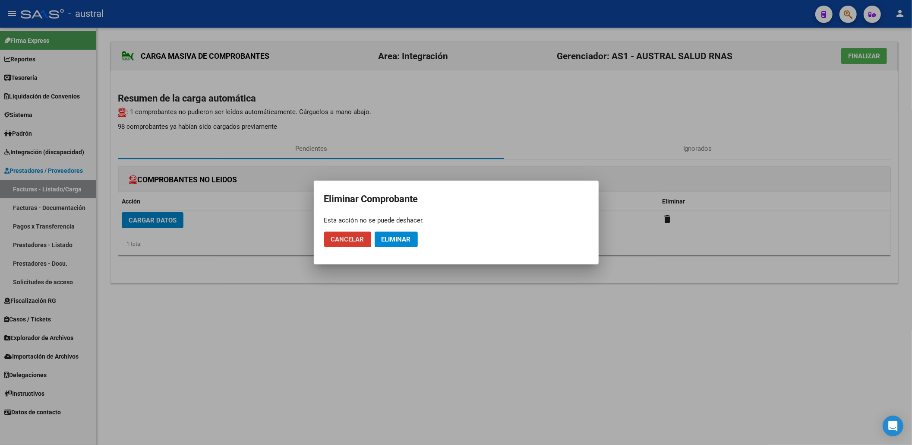
click at [406, 240] on span "Eliminar" at bounding box center [396, 239] width 29 height 8
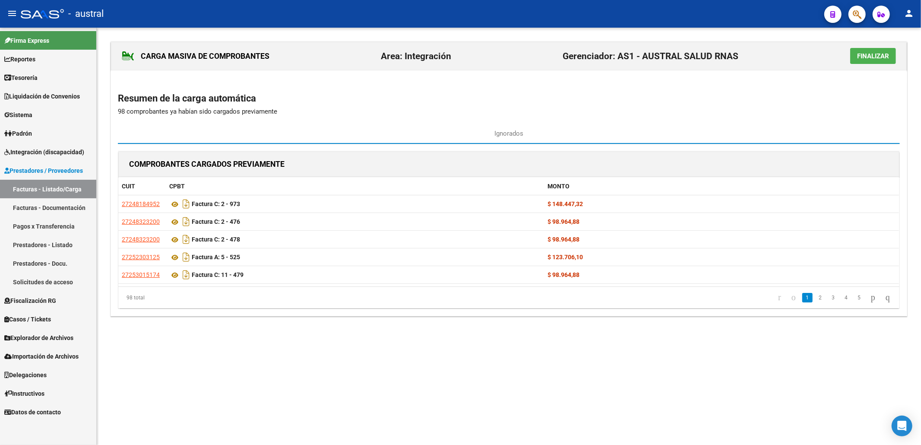
click at [851, 54] on button "Finalizar" at bounding box center [873, 56] width 46 height 16
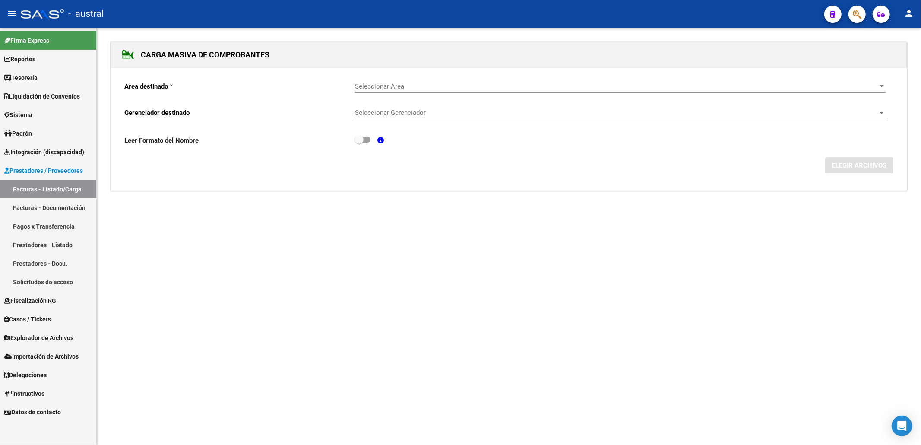
click at [389, 89] on div "Seleccionar Area Seleccionar Area" at bounding box center [620, 83] width 531 height 19
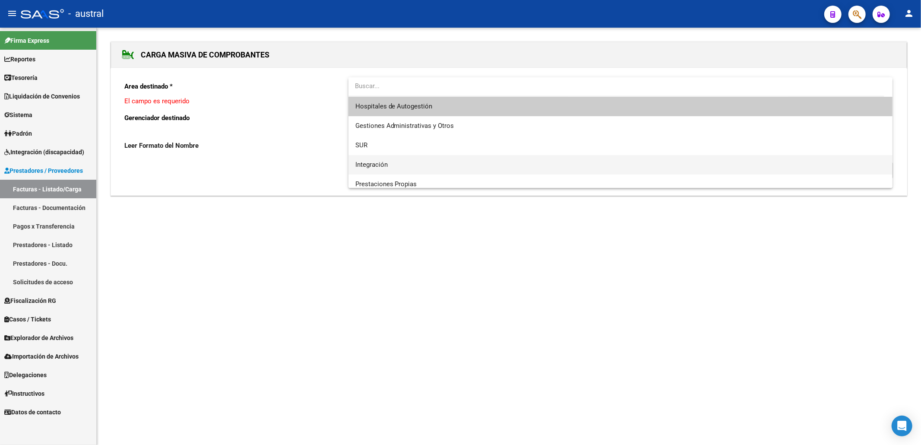
click at [375, 159] on span "Integración" at bounding box center [620, 164] width 531 height 19
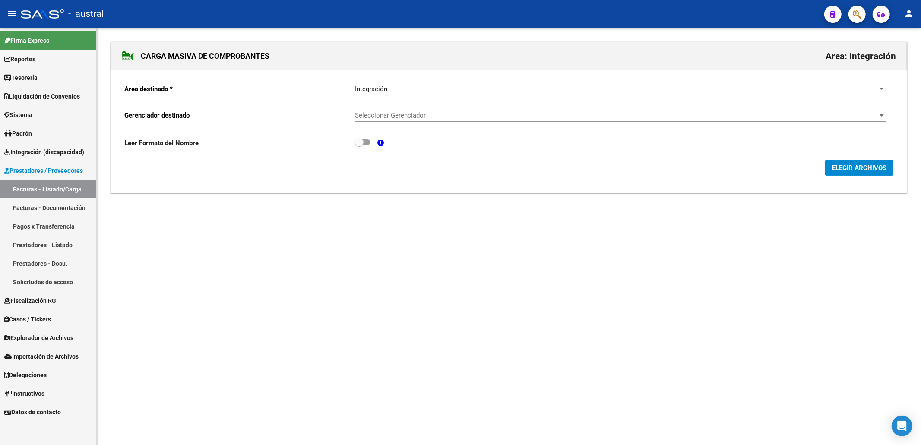
click at [398, 121] on div "Seleccionar Gerenciador Seleccionar Gerenciador" at bounding box center [620, 112] width 531 height 19
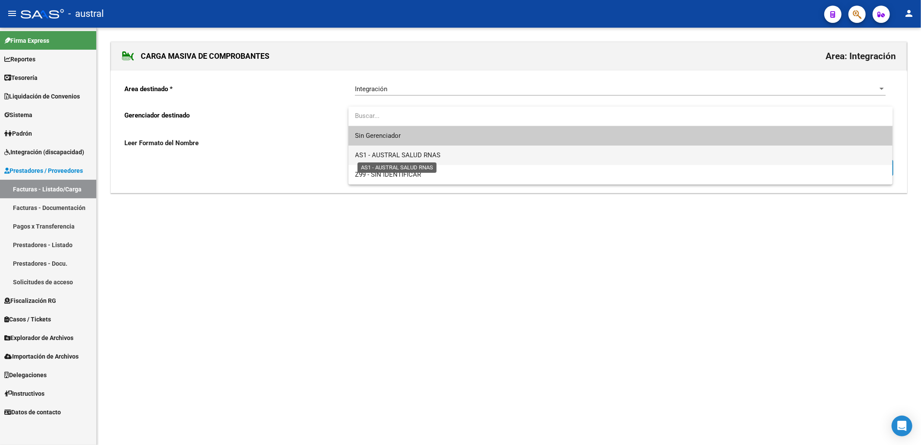
click at [418, 152] on span "AS1 - AUSTRAL SALUD RNAS" at bounding box center [397, 155] width 85 height 8
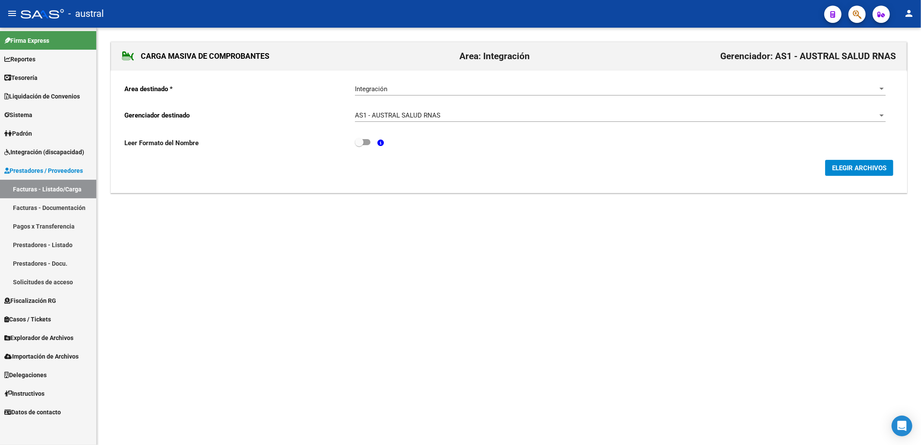
click at [836, 168] on span "ELEGIR ARCHIVOS" at bounding box center [859, 168] width 54 height 8
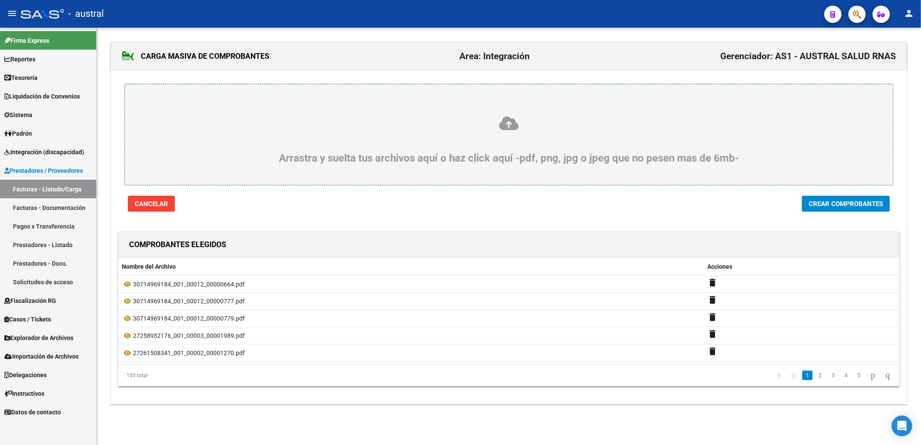
click at [846, 206] on span "Crear Comprobantes" at bounding box center [846, 204] width 74 height 8
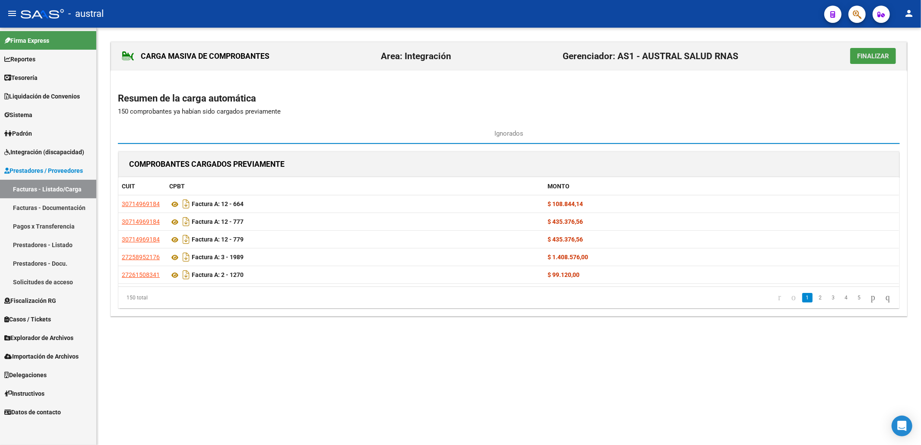
click at [873, 58] on span "Finalizar" at bounding box center [873, 56] width 32 height 8
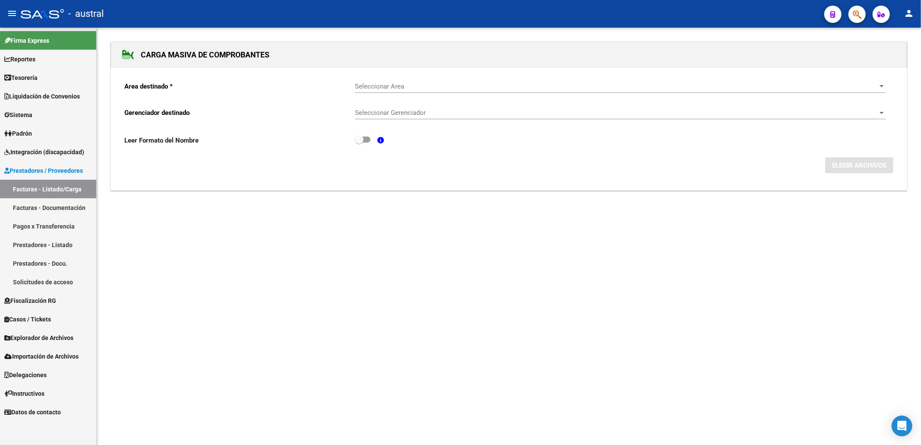
click at [395, 82] on div "Seleccionar Area Seleccionar Area" at bounding box center [620, 83] width 531 height 19
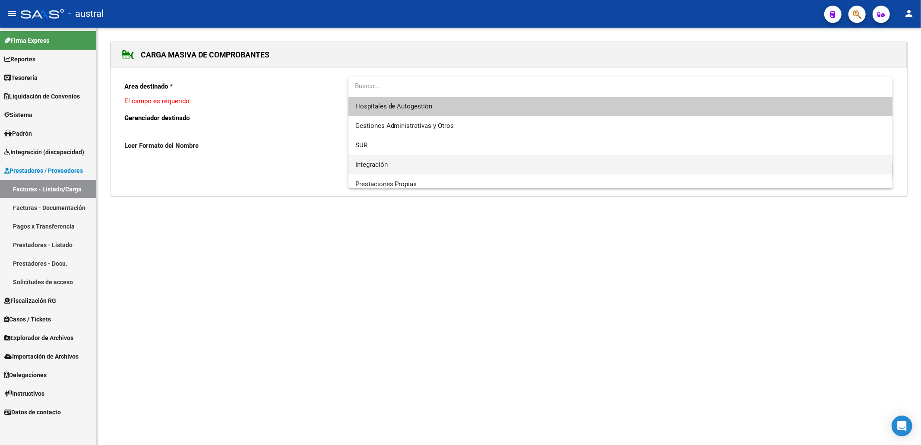
click at [407, 168] on span "Integración" at bounding box center [620, 164] width 531 height 19
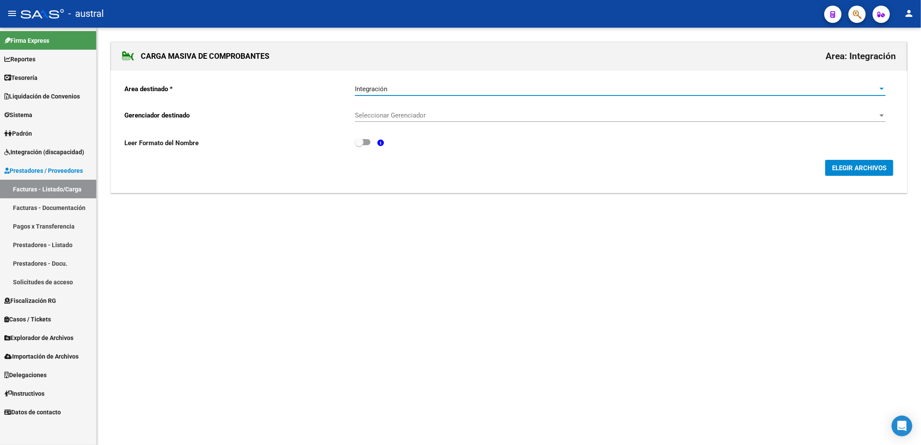
drag, startPoint x: 384, startPoint y: 127, endPoint x: 392, endPoint y: 116, distance: 13.3
click at [384, 127] on div "Seleccionar Gerenciador Seleccionar Gerenciador" at bounding box center [620, 116] width 531 height 27
click at [392, 116] on span "Seleccionar Gerenciador" at bounding box center [616, 115] width 523 height 8
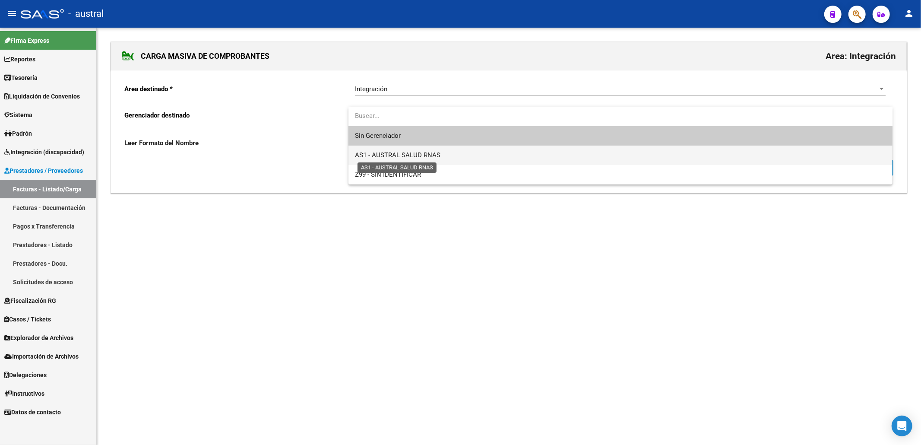
click at [425, 155] on span "AS1 - AUSTRAL SALUD RNAS" at bounding box center [397, 155] width 85 height 8
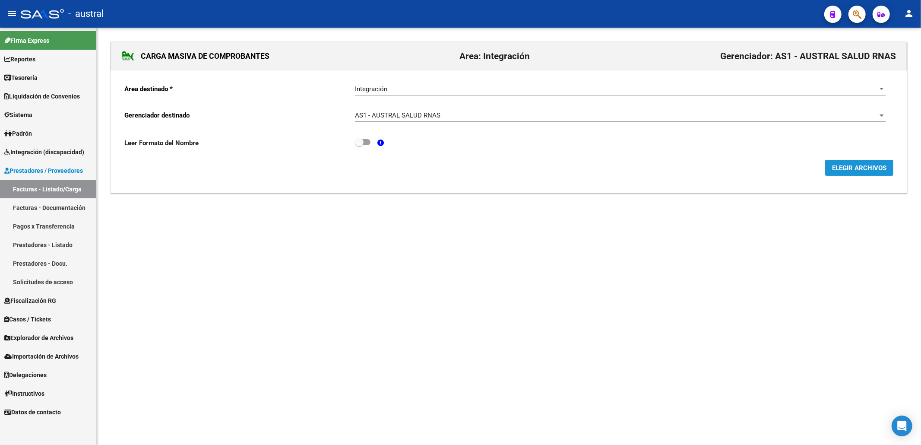
click at [876, 170] on span "ELEGIR ARCHIVOS" at bounding box center [859, 168] width 54 height 8
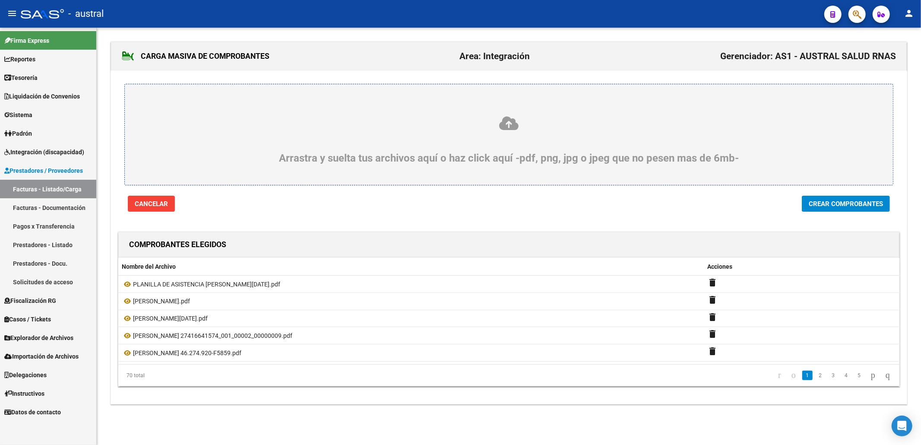
click at [833, 206] on span "Crear Comprobantes" at bounding box center [846, 204] width 74 height 8
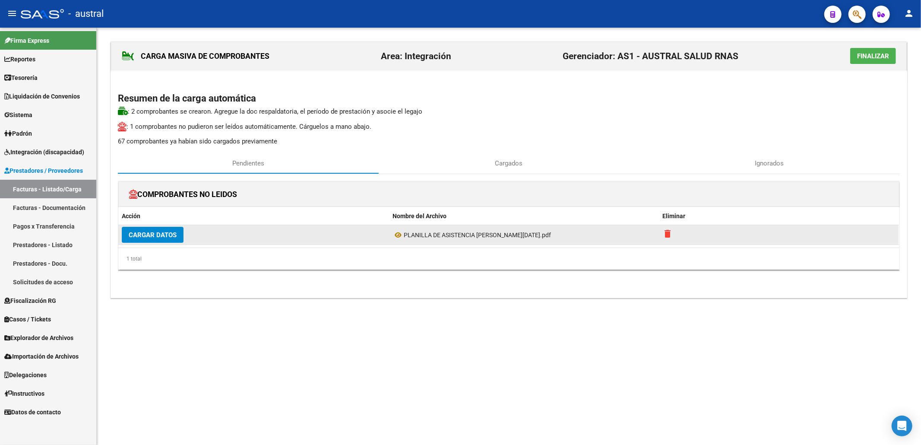
click at [665, 234] on mat-icon "delete" at bounding box center [668, 233] width 10 height 10
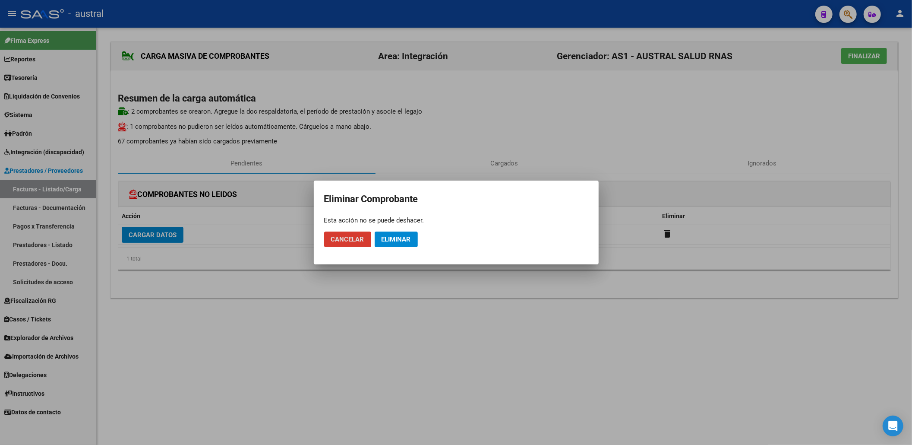
click at [404, 243] on span "Eliminar" at bounding box center [396, 239] width 29 height 8
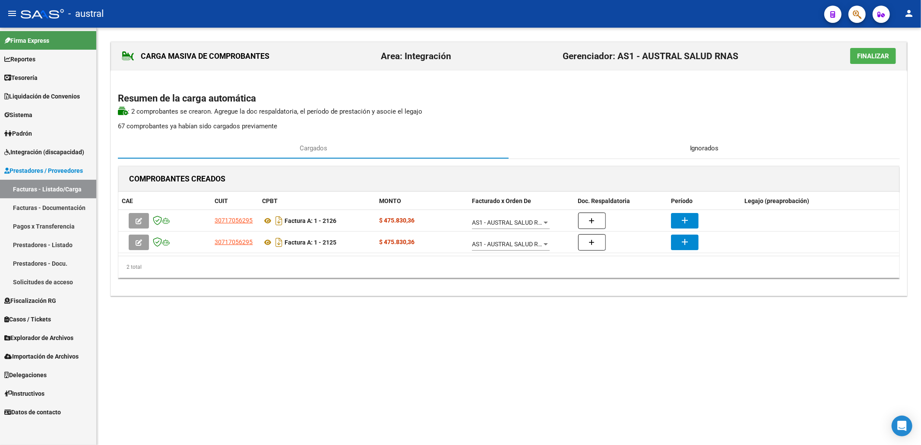
click at [686, 149] on div "Ignorados" at bounding box center [704, 148] width 391 height 21
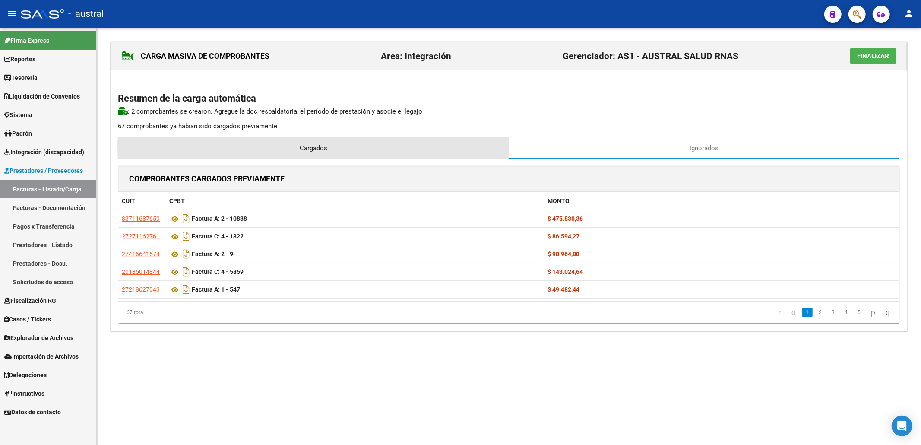
click at [422, 146] on div "Cargados" at bounding box center [313, 148] width 391 height 21
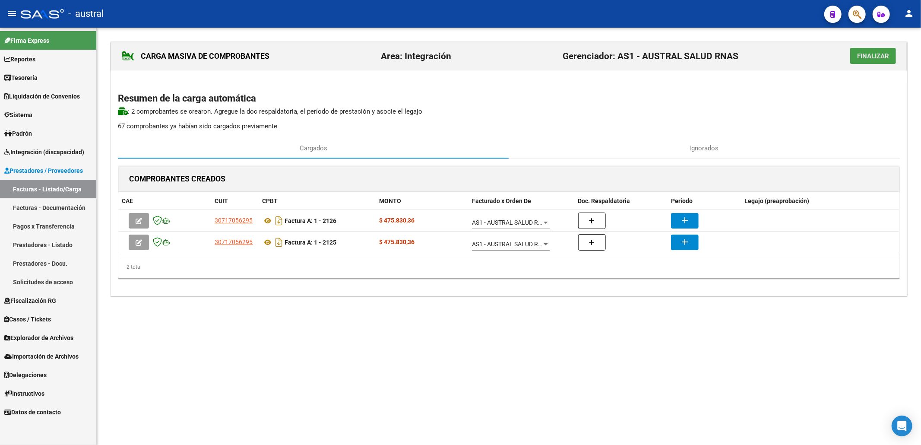
click at [875, 60] on span "Finalizar" at bounding box center [873, 56] width 32 height 8
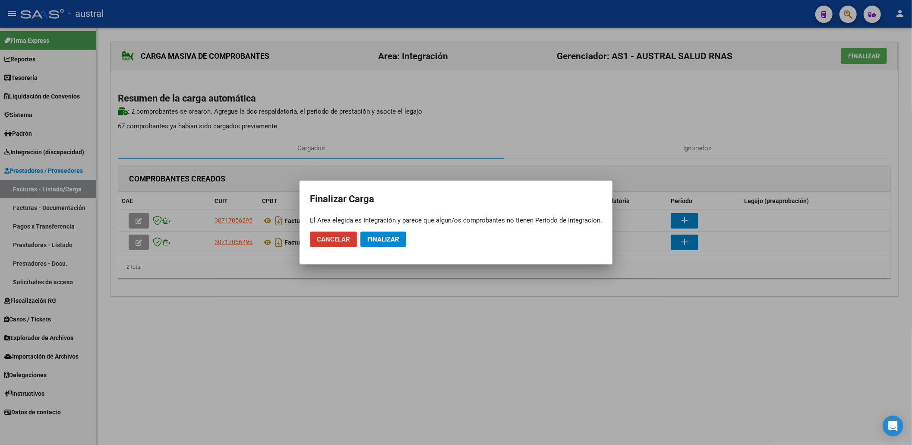
click at [394, 240] on span "Finalizar" at bounding box center [383, 239] width 32 height 8
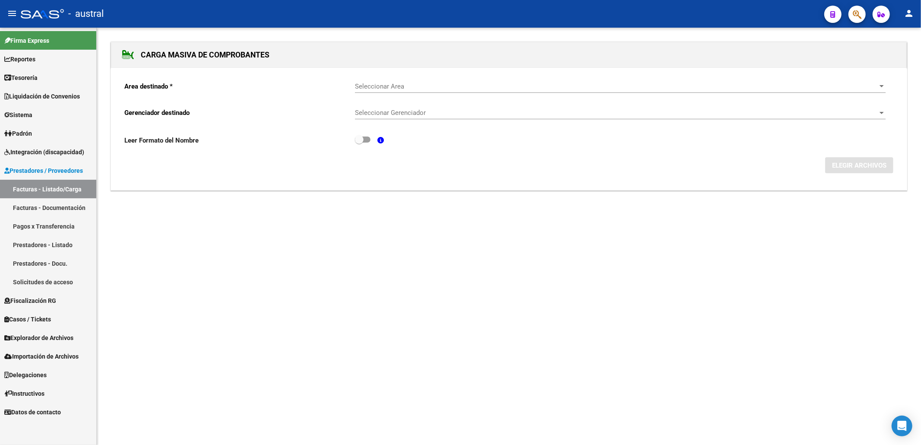
click at [62, 190] on link "Facturas - Listado/Carga" at bounding box center [48, 189] width 96 height 19
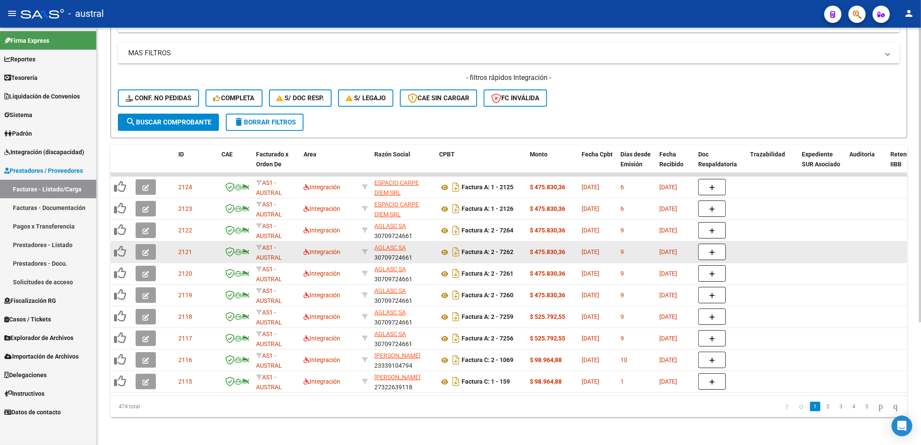
scroll to position [174, 0]
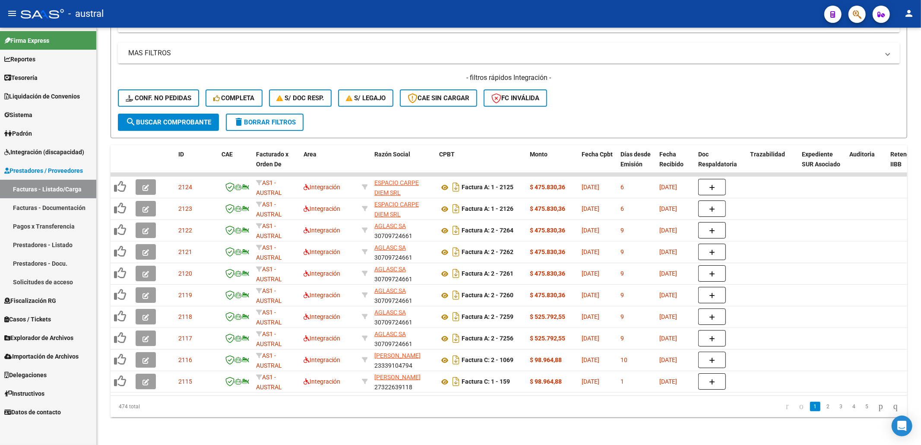
click at [54, 154] on span "Integración (discapacidad)" at bounding box center [44, 151] width 80 height 9
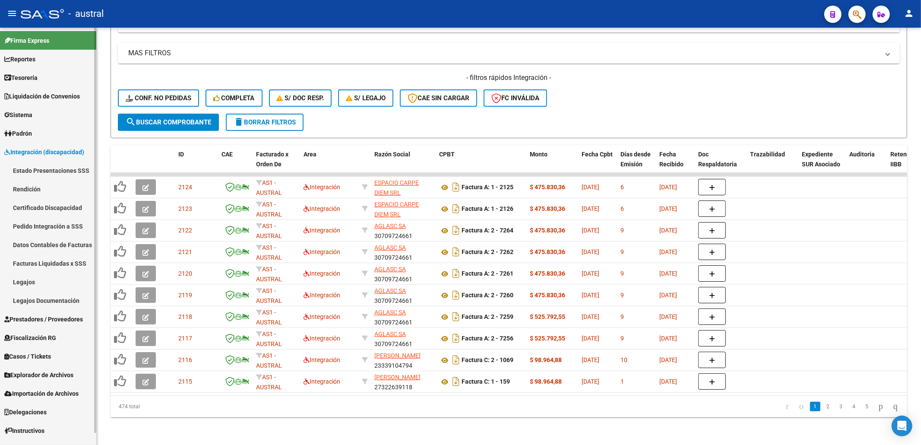
click at [65, 223] on link "Pedido Integración a SSS" at bounding box center [48, 226] width 96 height 19
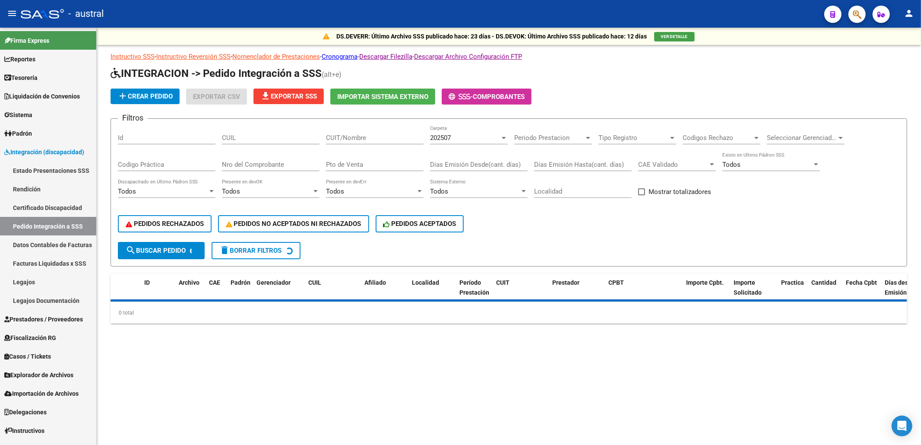
click at [185, 221] on span "PEDIDOS RECHAZADOS" at bounding box center [165, 224] width 78 height 8
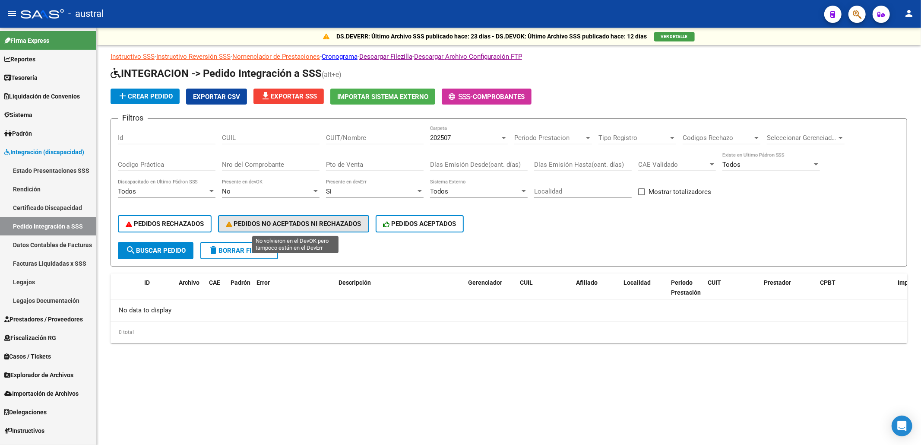
drag, startPoint x: 341, startPoint y: 225, endPoint x: 332, endPoint y: 228, distance: 9.0
click at [341, 225] on span "PEDIDOS NO ACEPTADOS NI RECHAZADOS" at bounding box center [294, 224] width 136 height 8
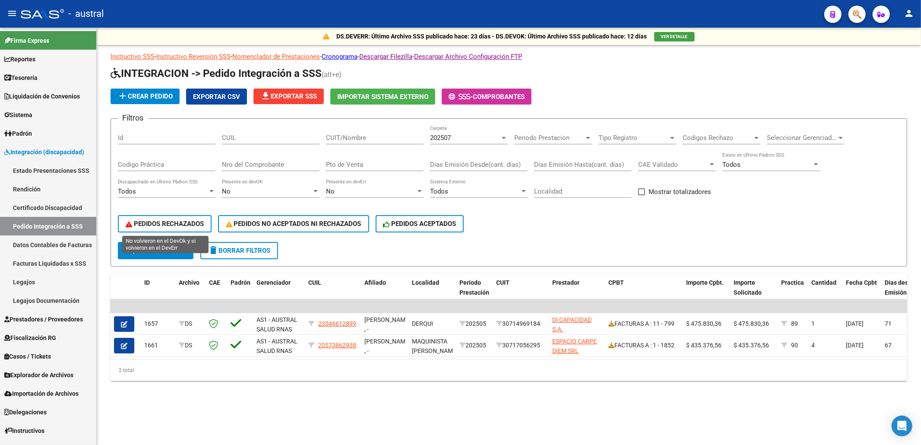
click at [188, 223] on span "PEDIDOS RECHAZADOS" at bounding box center [165, 224] width 78 height 8
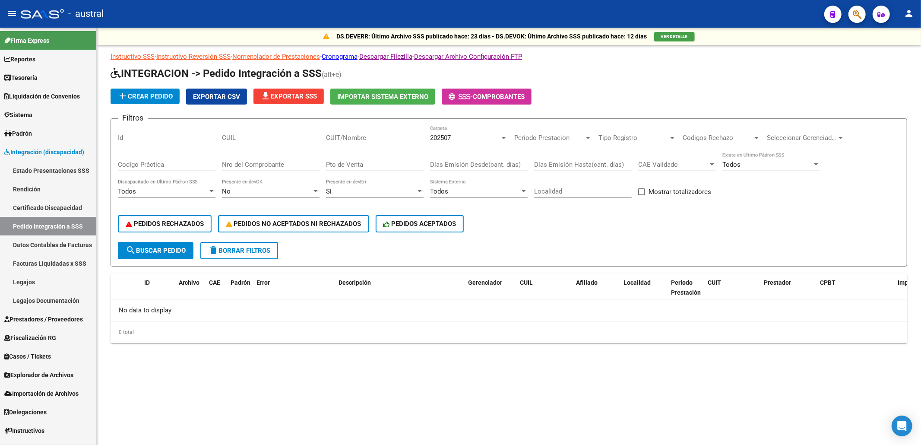
click at [472, 128] on div "202507 Carpeta" at bounding box center [469, 135] width 78 height 19
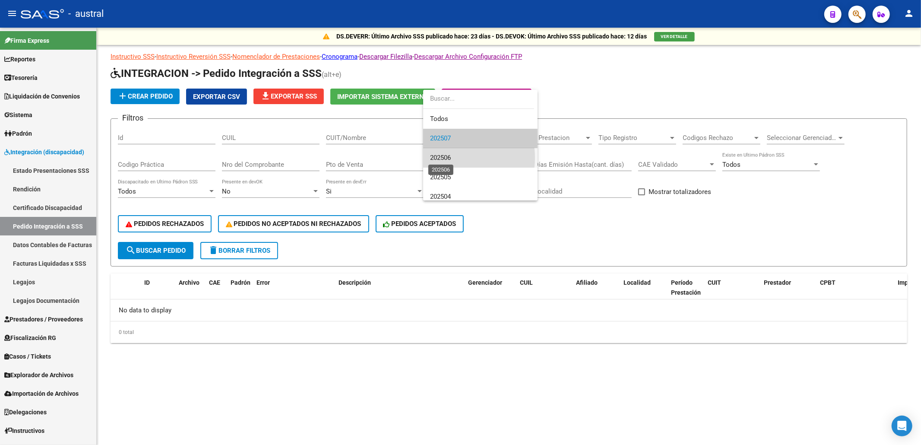
click at [451, 158] on span "202506" at bounding box center [440, 158] width 21 height 8
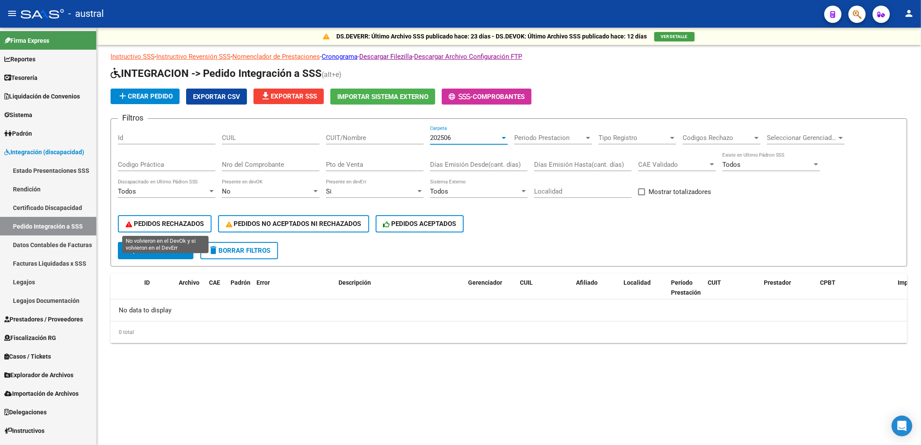
click at [185, 218] on button "PEDIDOS RECHAZADOS" at bounding box center [165, 223] width 94 height 17
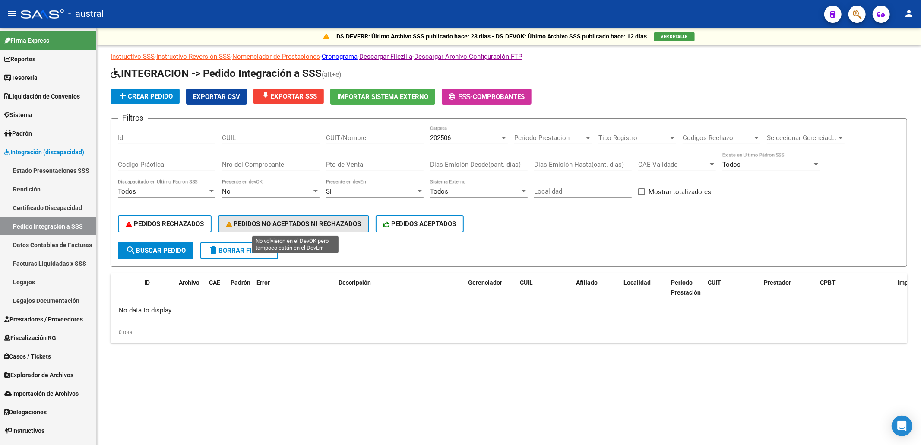
click at [259, 218] on button "PEDIDOS NO ACEPTADOS NI RECHAZADOS" at bounding box center [293, 223] width 151 height 17
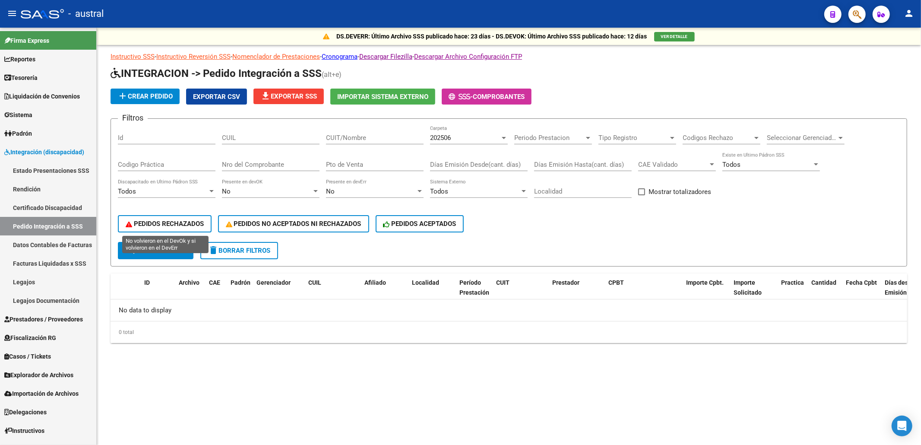
click at [197, 218] on button "PEDIDOS RECHAZADOS" at bounding box center [165, 223] width 94 height 17
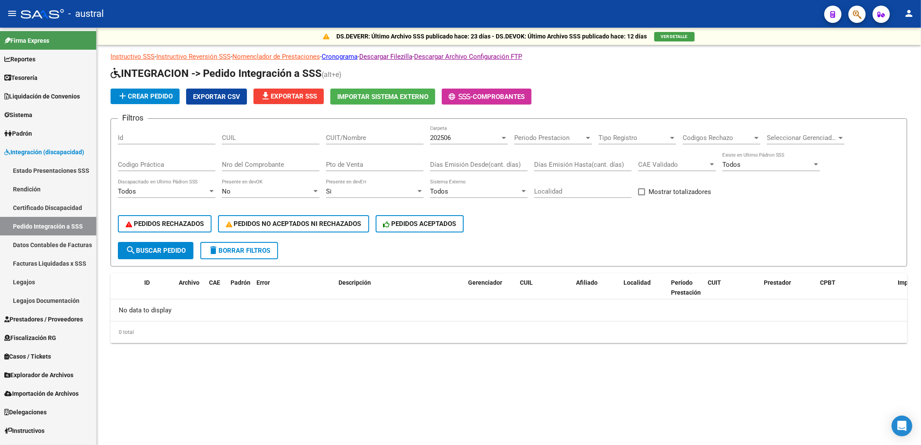
click at [455, 139] on div "202506" at bounding box center [465, 138] width 70 height 8
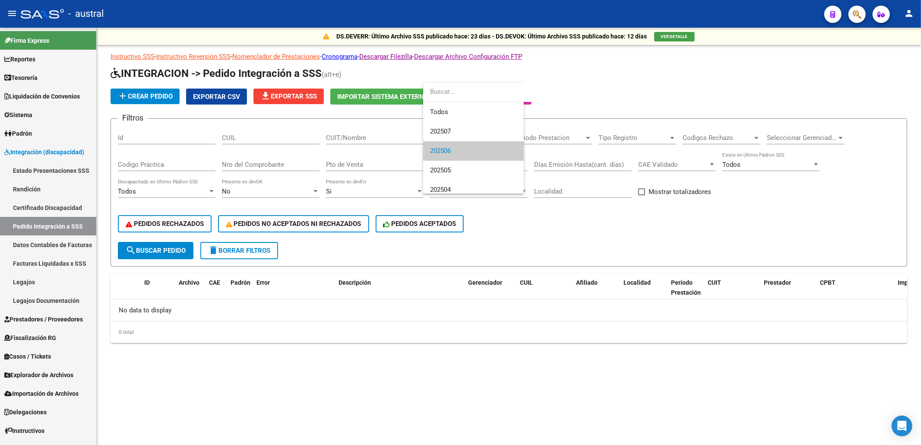
scroll to position [13, 0]
click at [455, 139] on span "202506" at bounding box center [480, 138] width 101 height 19
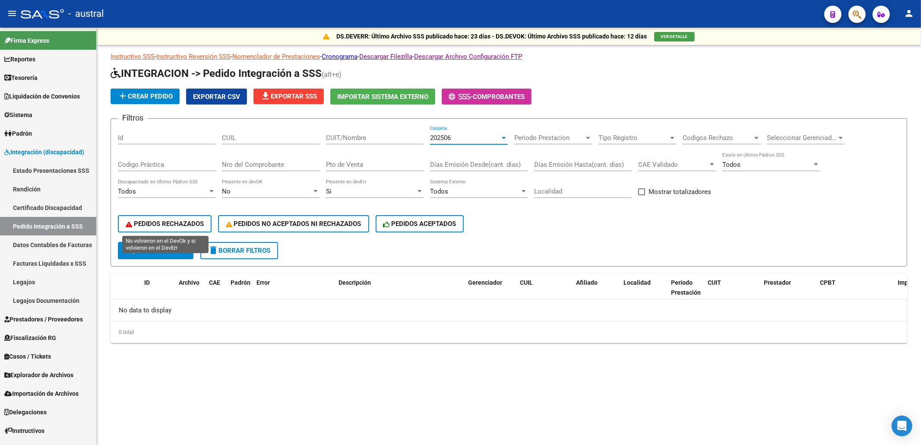
click at [191, 228] on button "PEDIDOS RECHAZADOS" at bounding box center [165, 223] width 94 height 17
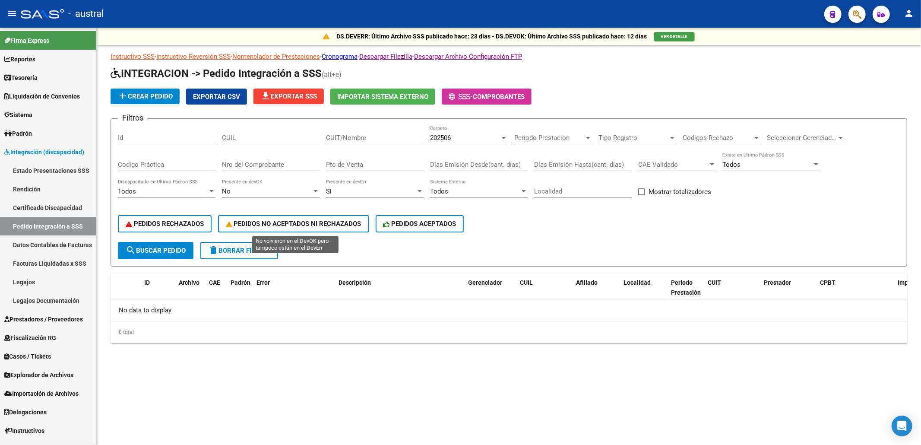
click at [251, 220] on span "PEDIDOS NO ACEPTADOS NI RECHAZADOS" at bounding box center [294, 224] width 136 height 8
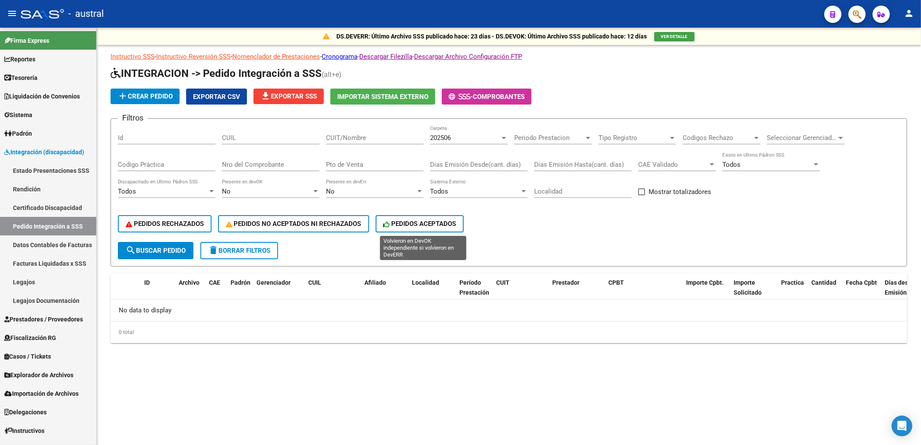
click at [414, 228] on button "PEDIDOS ACEPTADOS" at bounding box center [420, 223] width 89 height 17
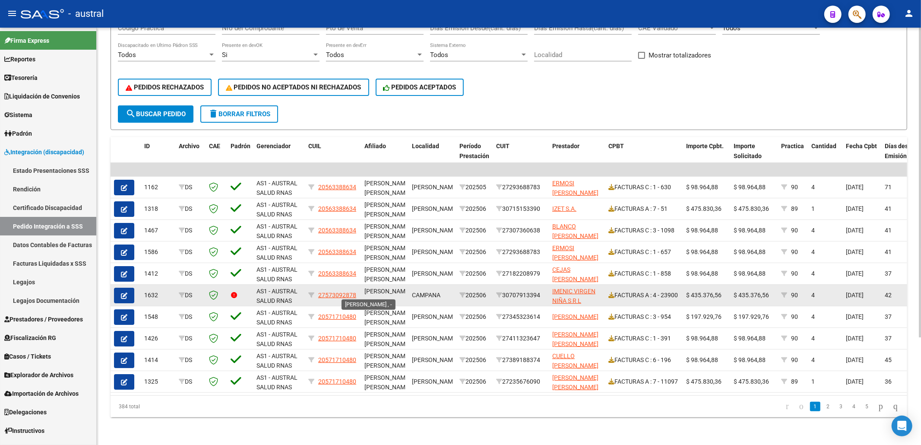
scroll to position [11, 0]
drag, startPoint x: 366, startPoint y: 280, endPoint x: 395, endPoint y: 290, distance: 30.2
click at [395, 290] on span "ALVAREZ JULIA DONATTA , -" at bounding box center [387, 294] width 46 height 17
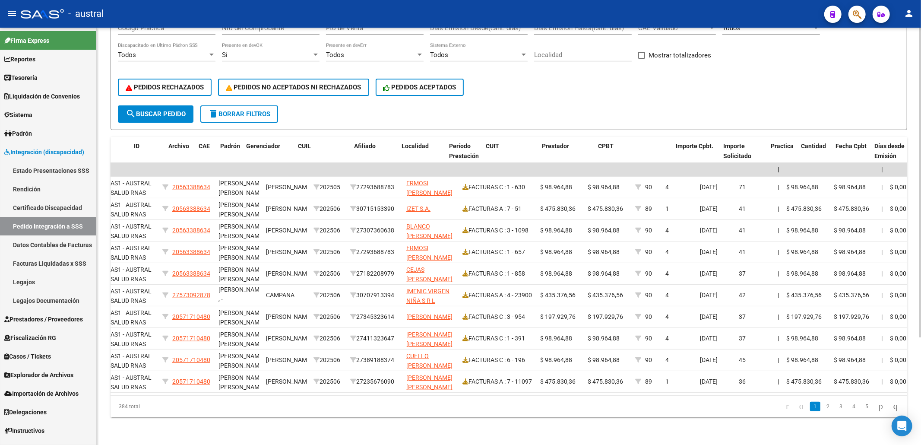
scroll to position [0, 0]
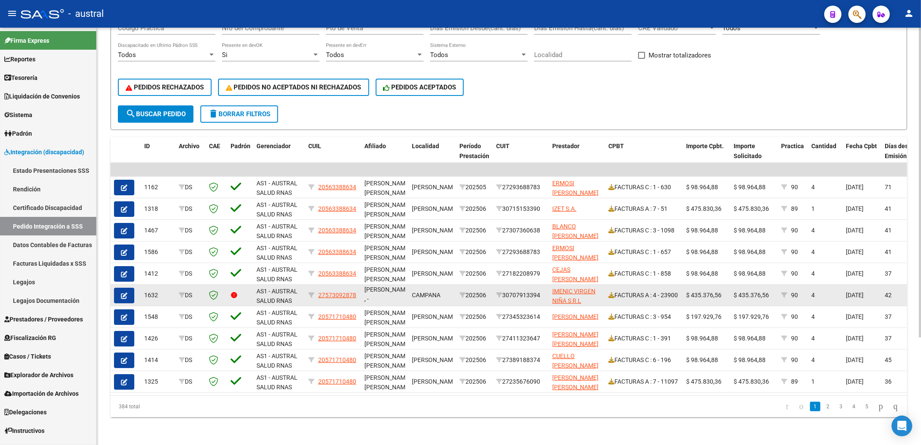
drag, startPoint x: 503, startPoint y: 289, endPoint x: 544, endPoint y: 287, distance: 41.1
click at [544, 290] on div "30707913394" at bounding box center [520, 295] width 49 height 10
copy div "30707913394"
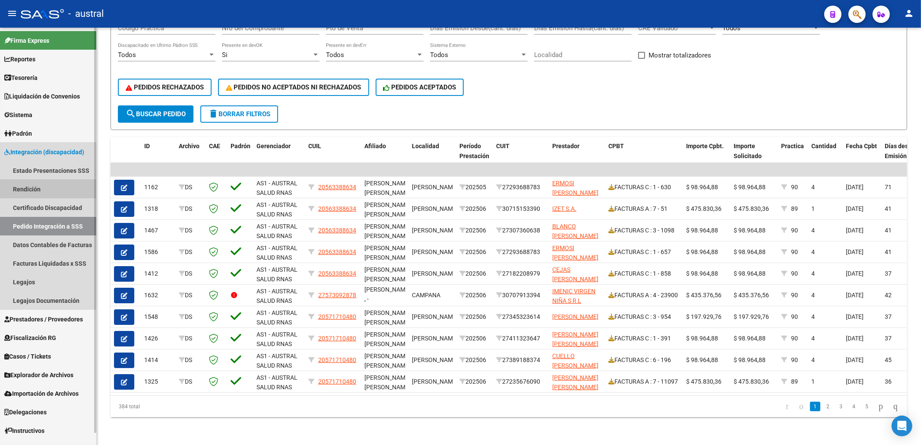
click at [19, 189] on link "Rendición" at bounding box center [48, 189] width 96 height 19
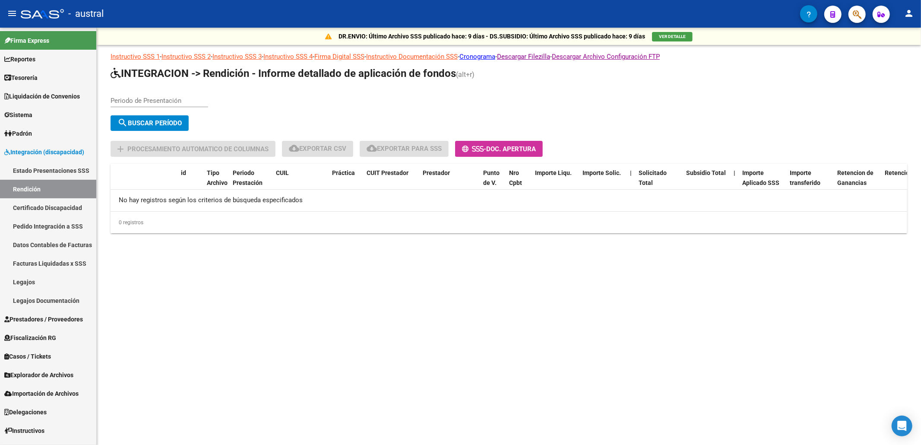
click at [175, 105] on div "Periodo de Presentación" at bounding box center [160, 98] width 98 height 19
type input "202506"
click at [180, 117] on button "search Buscar Período" at bounding box center [150, 123] width 78 height 16
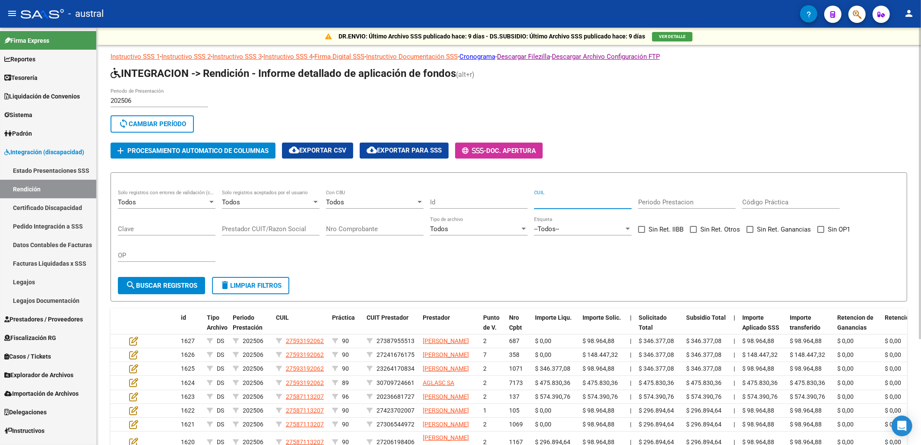
click at [554, 202] on input "CUIL" at bounding box center [583, 202] width 98 height 8
paste input "30707913394"
type input "30707913394"
click at [192, 284] on span "search Buscar registros" at bounding box center [162, 286] width 72 height 8
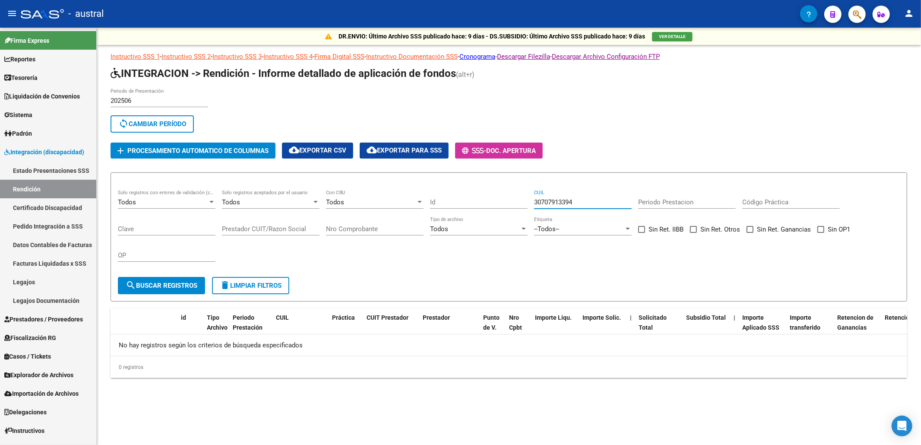
drag, startPoint x: 593, startPoint y: 201, endPoint x: 529, endPoint y: 201, distance: 64.3
click at [529, 201] on div "Todos Solo registros con errores de validación (control 623 instructivo de rend…" at bounding box center [509, 230] width 782 height 80
paste input "30707913394"
type input "3"
click at [301, 228] on input "Prestador CUIT/Razon Social" at bounding box center [271, 229] width 98 height 8
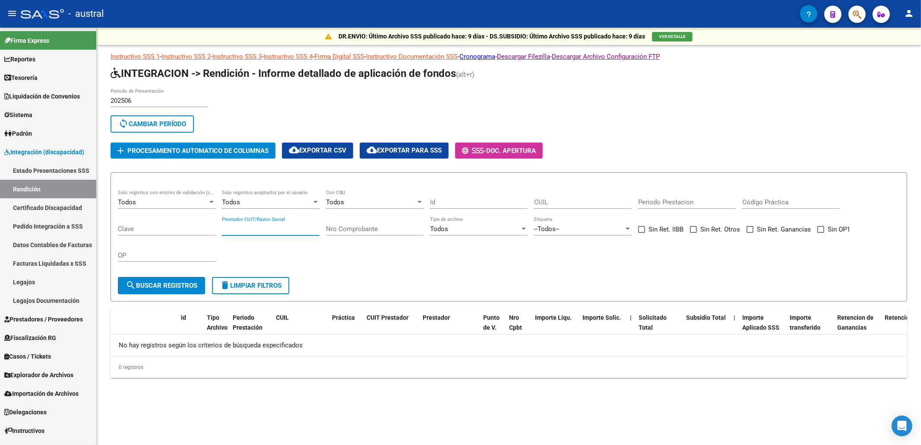
paste input "30707913394"
type input "30707913394"
click at [173, 291] on button "search Buscar registros" at bounding box center [161, 285] width 87 height 17
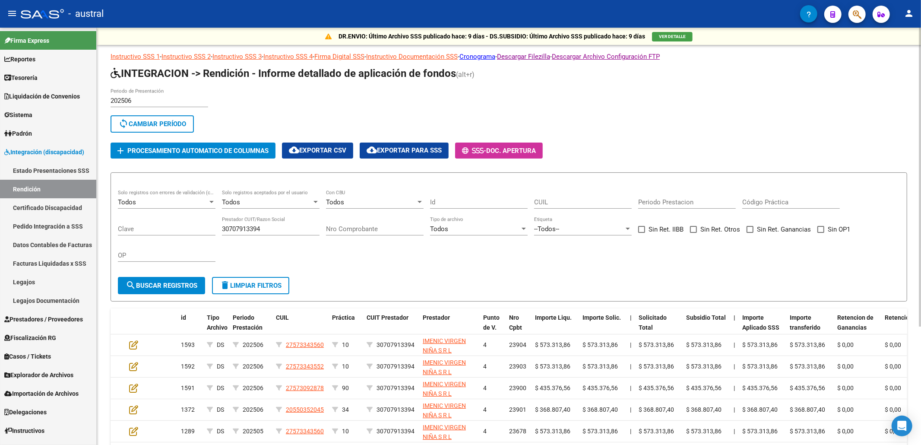
click at [572, 204] on input "CUIL" at bounding box center [583, 202] width 98 height 8
paste input "27573092878"
type input "27573092878"
click at [177, 284] on span "search Buscar registros" at bounding box center [162, 286] width 72 height 8
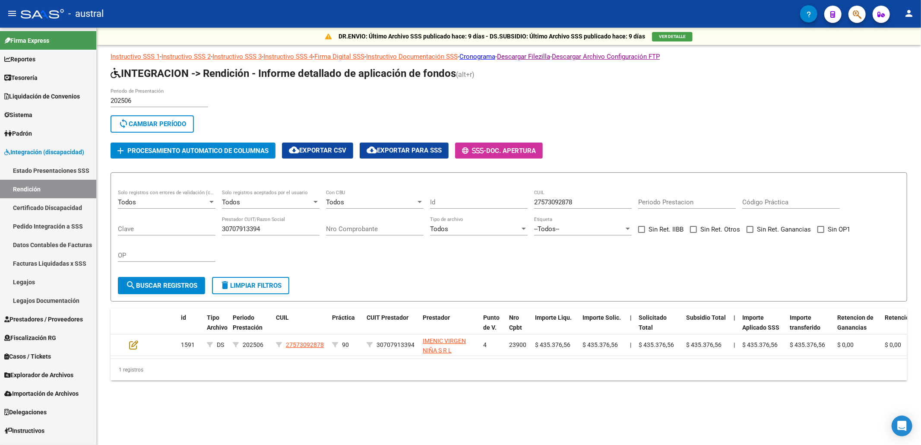
drag, startPoint x: 498, startPoint y: 367, endPoint x: 557, endPoint y: 365, distance: 58.8
click at [557, 365] on div "id Tipo Archivo Periodo Prestación CUIL Práctica CUIT Prestador Prestador Punto…" at bounding box center [509, 344] width 797 height 72
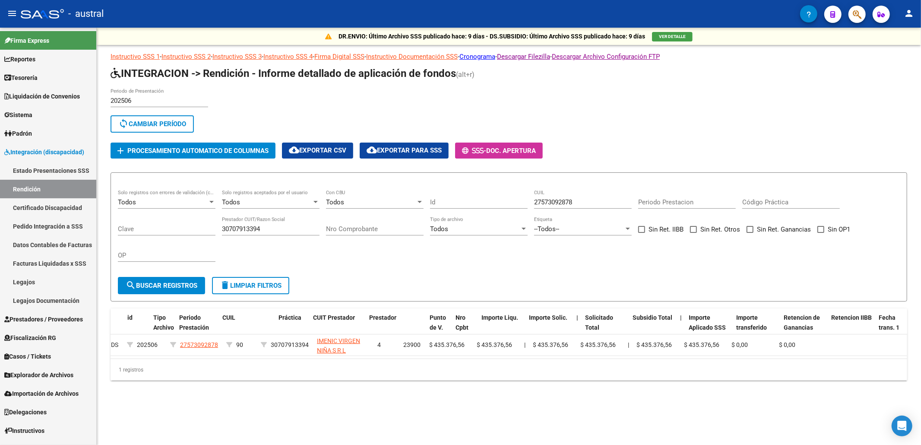
scroll to position [0, 11]
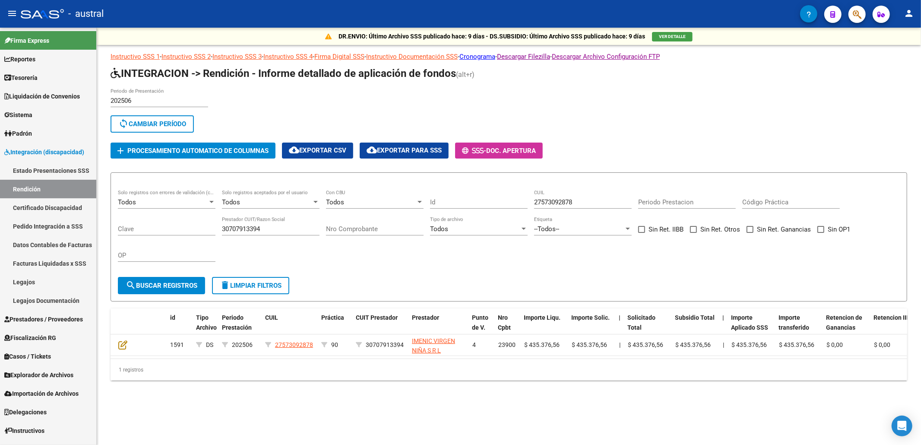
click at [584, 202] on input "27573092878" at bounding box center [583, 202] width 98 height 8
drag, startPoint x: 582, startPoint y: 201, endPoint x: 408, endPoint y: 189, distance: 174.0
click at [424, 185] on form "Todos Solo registros con errores de validación (control 623 instructivo de rend…" at bounding box center [509, 236] width 797 height 129
drag, startPoint x: 247, startPoint y: 223, endPoint x: 166, endPoint y: 204, distance: 82.8
click at [180, 207] on div "Todos Solo registros con errores de validación (control 623 instructivo de rend…" at bounding box center [509, 230] width 782 height 80
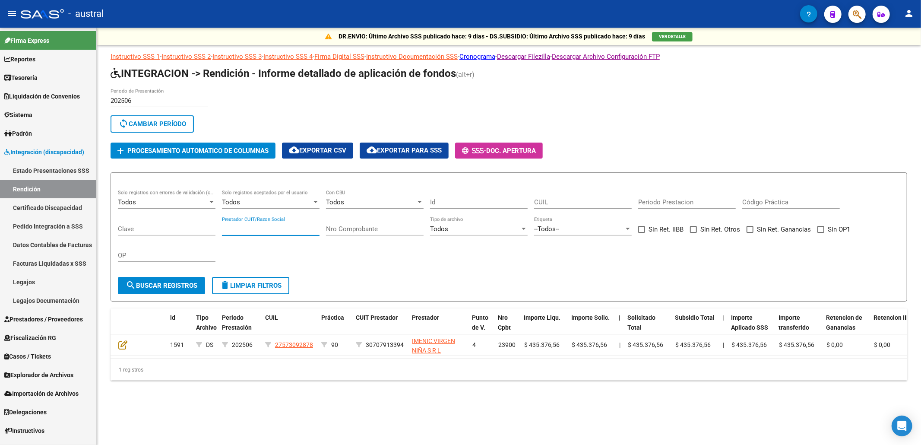
click at [234, 289] on span "delete Limpiar filtros" at bounding box center [251, 286] width 62 height 8
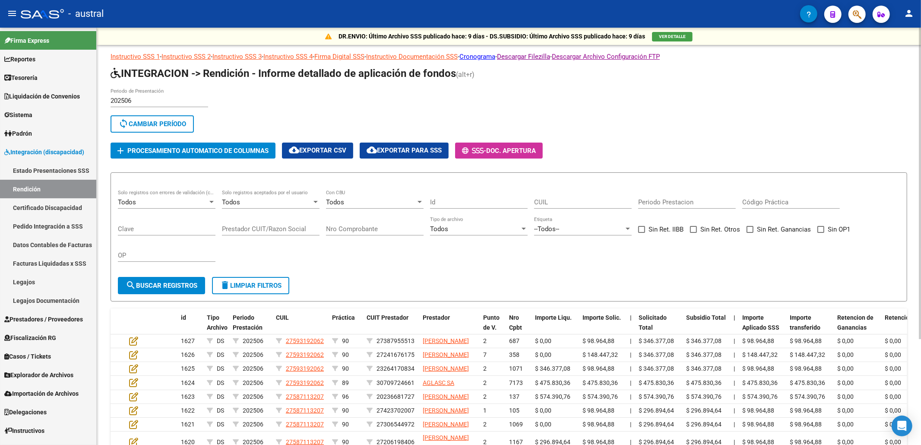
click at [568, 228] on div "--Todos--" at bounding box center [579, 229] width 90 height 8
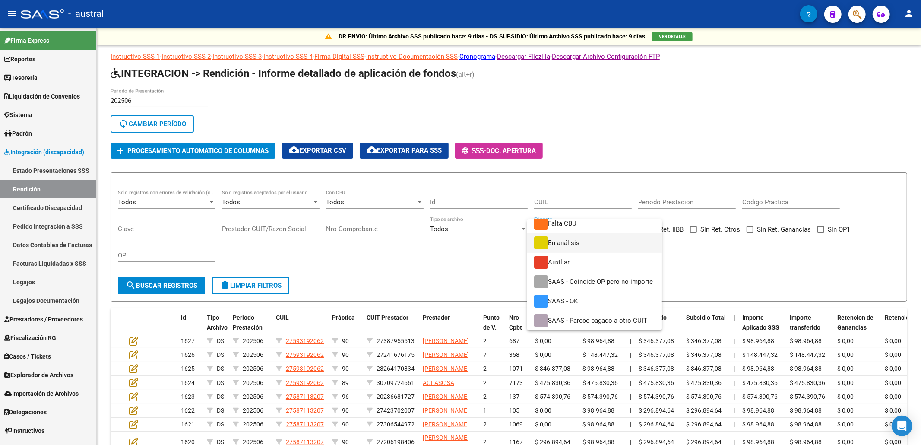
scroll to position [64, 0]
click at [712, 268] on div at bounding box center [460, 222] width 921 height 445
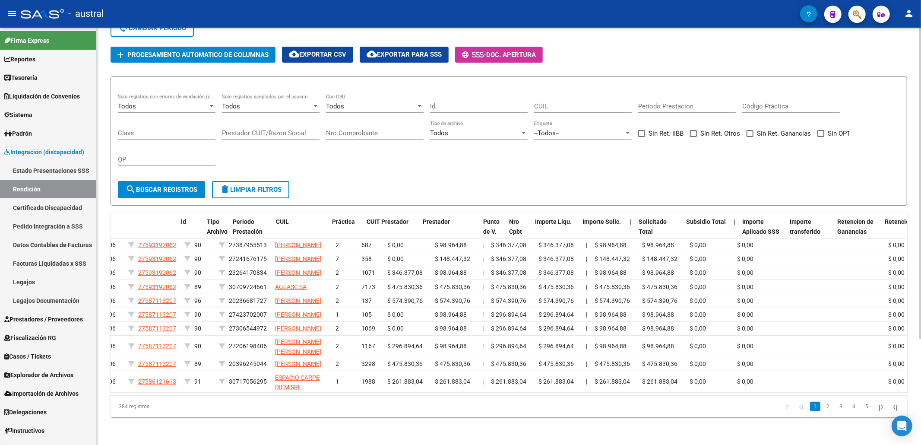
scroll to position [0, 0]
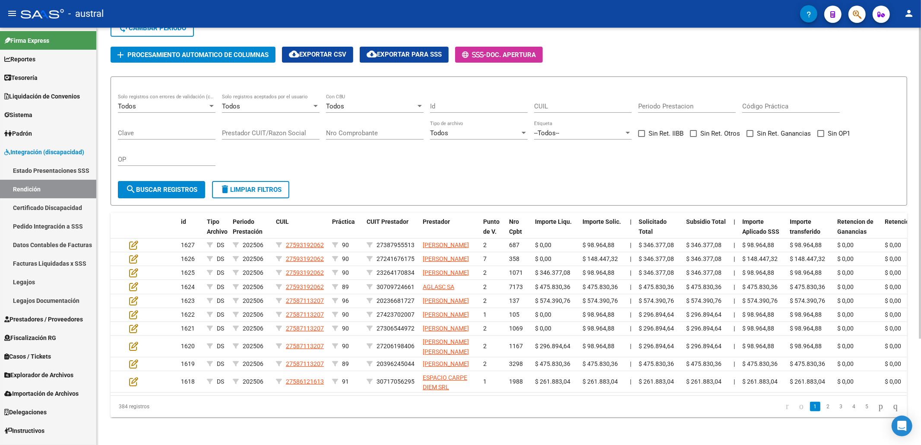
click at [339, 51] on span "cloud_download Exportar CSV" at bounding box center [317, 55] width 57 height 8
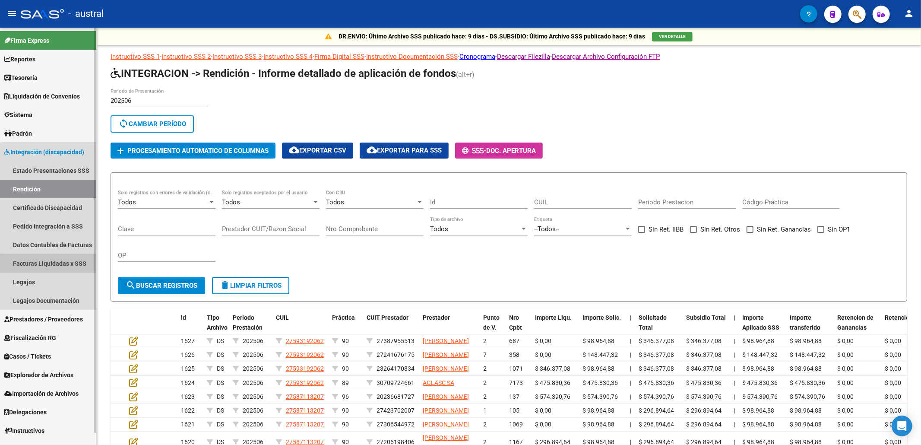
click at [60, 263] on link "Facturas Liquidadas x SSS" at bounding box center [48, 263] width 96 height 19
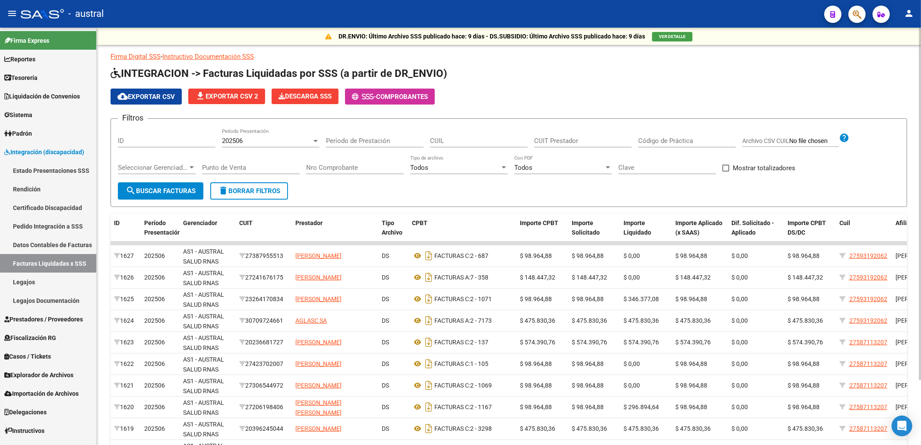
click at [274, 142] on div "202506" at bounding box center [267, 141] width 90 height 8
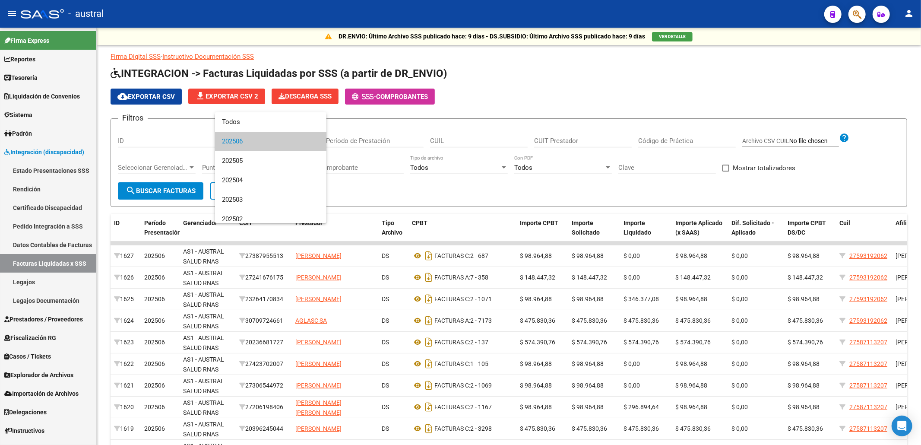
click at [284, 142] on span "202506" at bounding box center [271, 141] width 98 height 19
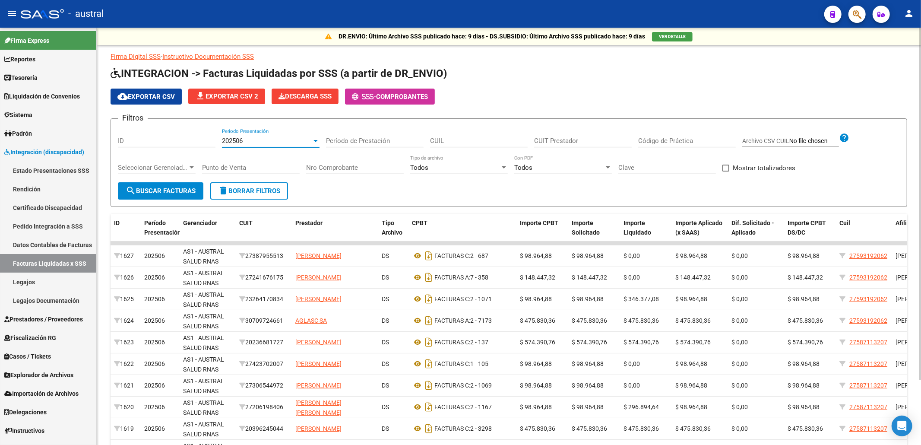
click at [249, 99] on span "file_download Exportar CSV 2" at bounding box center [226, 96] width 63 height 8
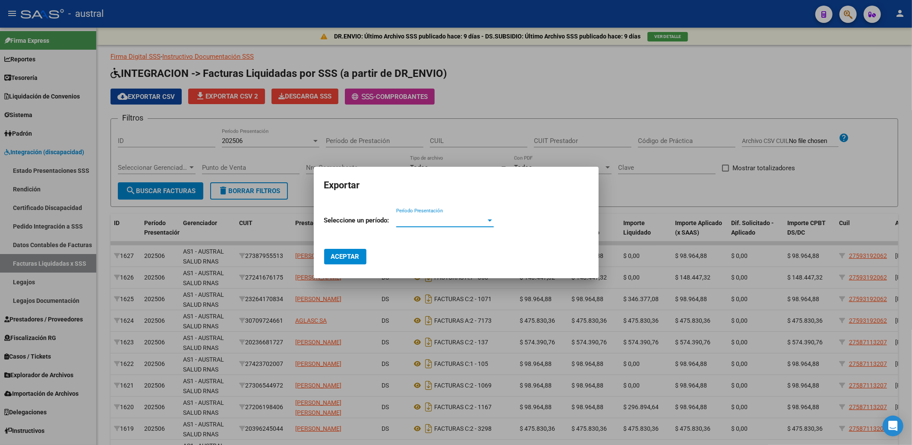
click at [443, 220] on span "Período Presentación" at bounding box center [441, 220] width 90 height 8
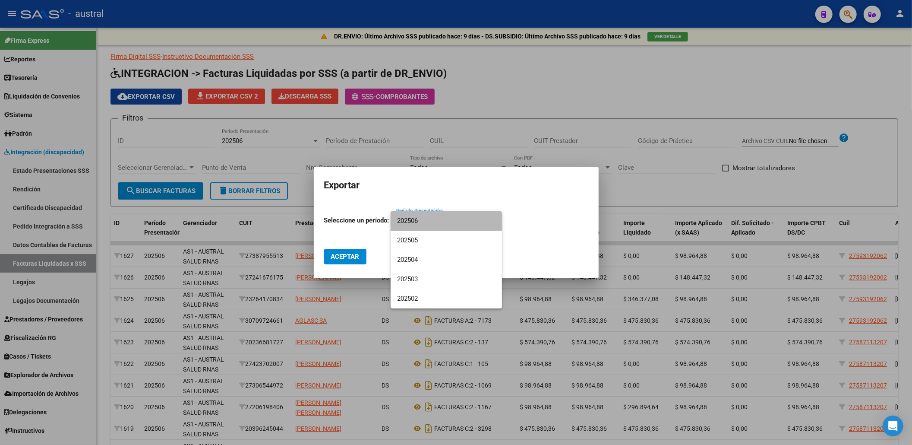
click at [445, 223] on span "202506" at bounding box center [447, 220] width 98 height 19
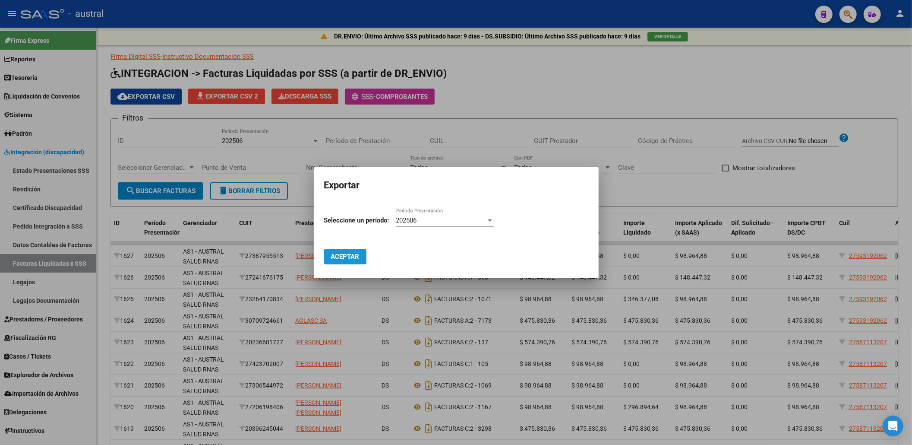
click at [356, 256] on span "Aceptar" at bounding box center [345, 257] width 28 height 8
click at [621, 156] on div at bounding box center [456, 222] width 912 height 445
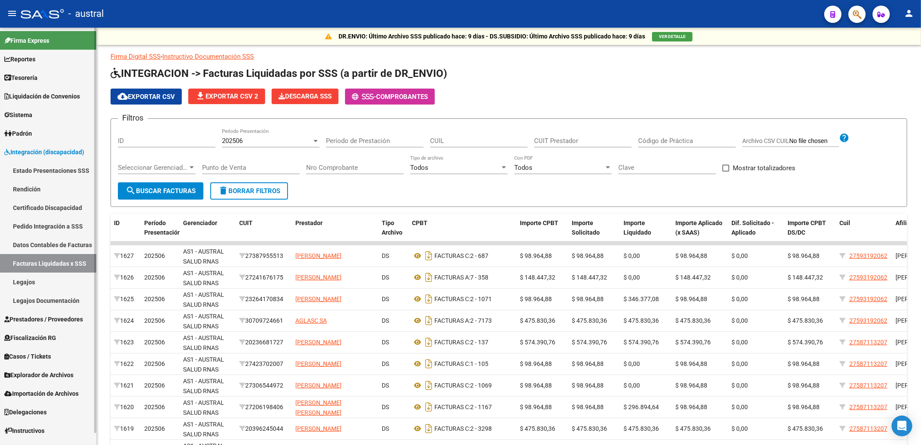
click at [28, 146] on link "Integración (discapacidad)" at bounding box center [48, 151] width 96 height 19
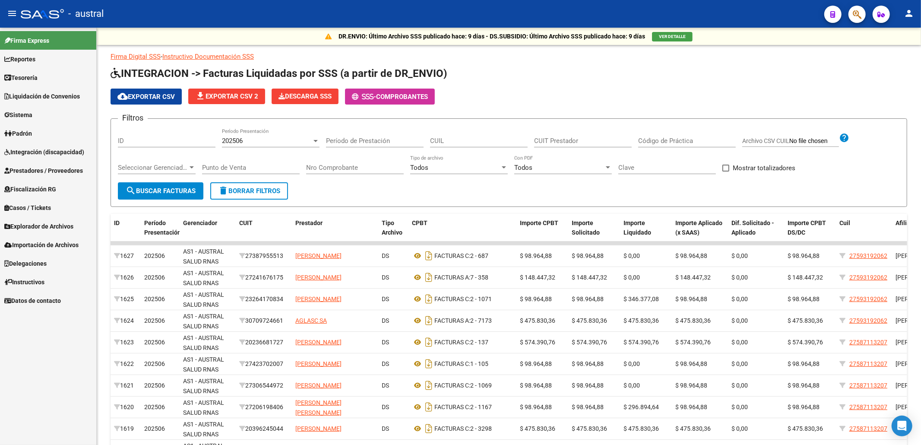
click at [40, 151] on span "Integración (discapacidad)" at bounding box center [44, 151] width 80 height 9
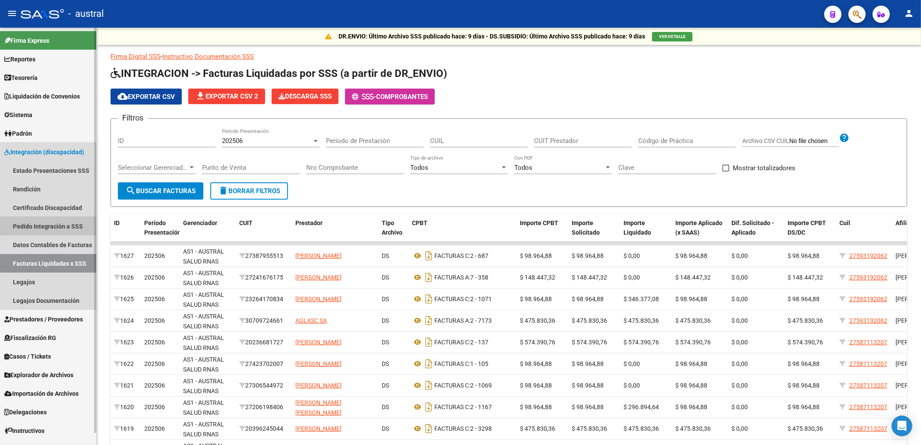
click at [61, 225] on link "Pedido Integración a SSS" at bounding box center [48, 226] width 96 height 19
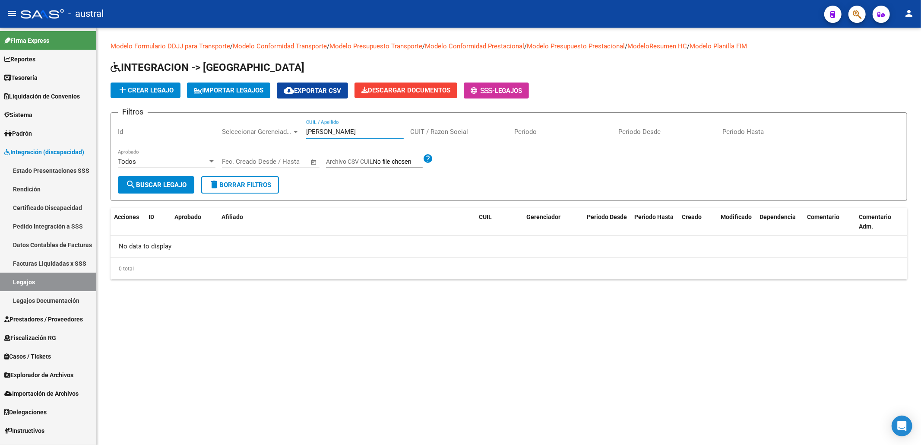
drag, startPoint x: 337, startPoint y: 133, endPoint x: 246, endPoint y: 120, distance: 91.7
click at [246, 120] on div "Filtros Id Seleccionar Gerenciador Seleccionar Gerenciador [PERSON_NAME] CUIL /…" at bounding box center [509, 148] width 782 height 57
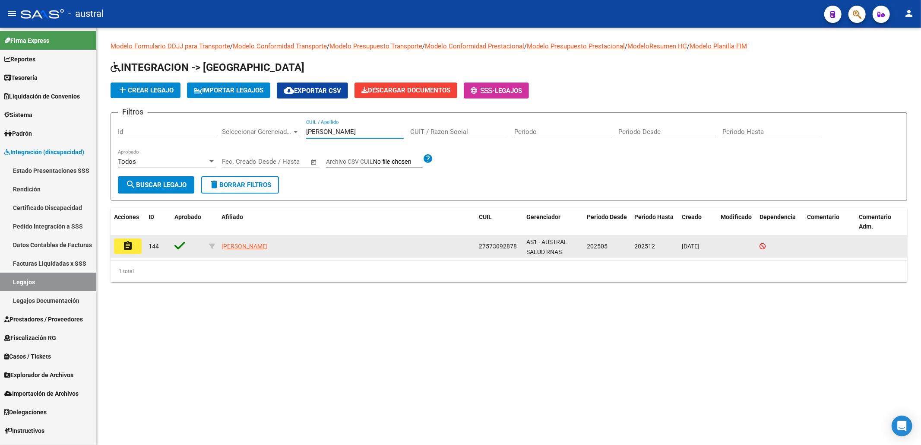
type input "[PERSON_NAME]"
click at [504, 249] on span "27573092878" at bounding box center [498, 246] width 38 height 7
copy span "27573092878"
